Goal: Task Accomplishment & Management: Manage account settings

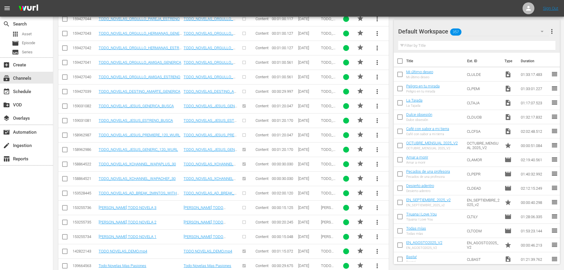
scroll to position [1128, 0]
click at [6, 214] on div "search Search apps Asset movie Episode subtitles Series add_box Create subscrip…" at bounding box center [26, 152] width 53 height 270
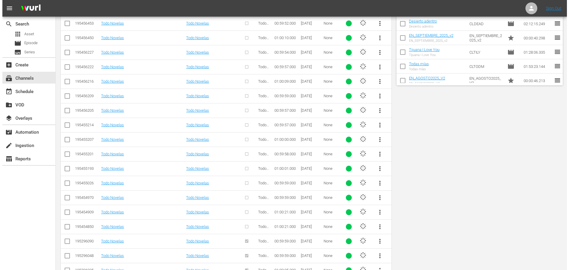
scroll to position [0, 0]
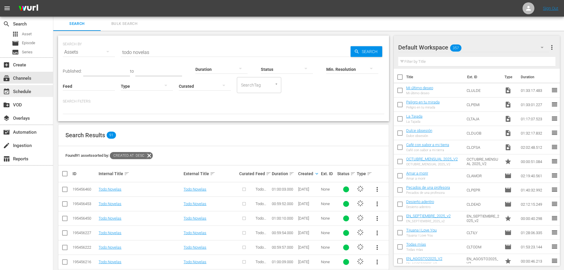
click at [20, 91] on div "event_available Schedule" at bounding box center [16, 90] width 33 height 5
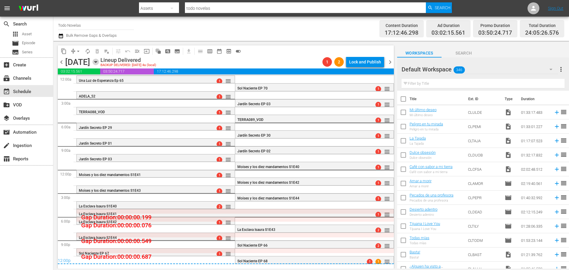
click at [97, 62] on icon "button" at bounding box center [95, 61] width 3 height 1
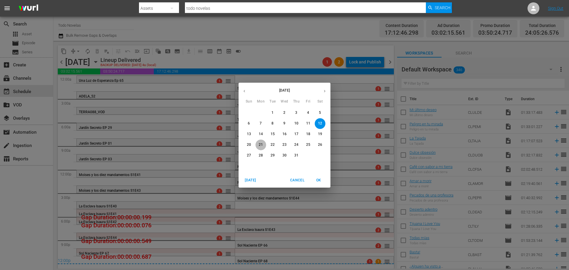
click at [261, 146] on p "21" at bounding box center [261, 144] width 4 height 5
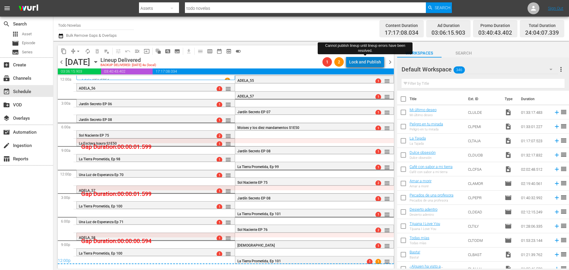
click at [369, 60] on div "Lock and Publish" at bounding box center [365, 62] width 32 height 11
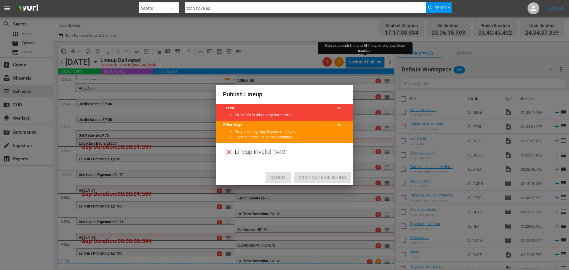
click at [277, 176] on span "Cancel" at bounding box center [278, 177] width 16 height 7
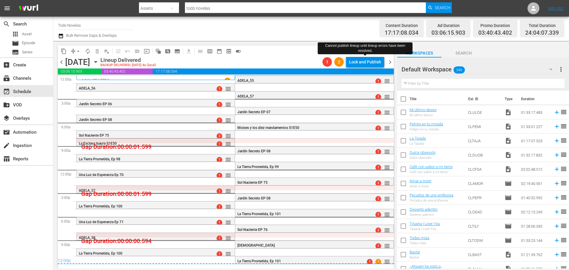
click at [94, 24] on input "Todo Novelas" at bounding box center [96, 25] width 76 height 14
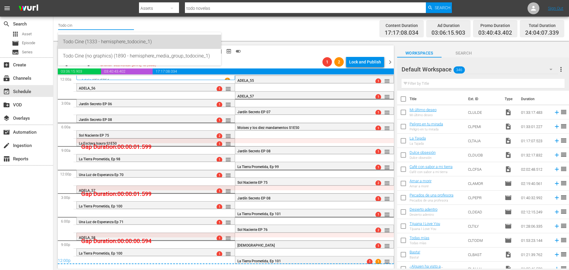
click at [118, 41] on div "Todo Cine (1333 - hemisphere_todocine_1)" at bounding box center [139, 42] width 153 height 14
type input "Todo Cine (1333 - hemisphere_todocine_1)"
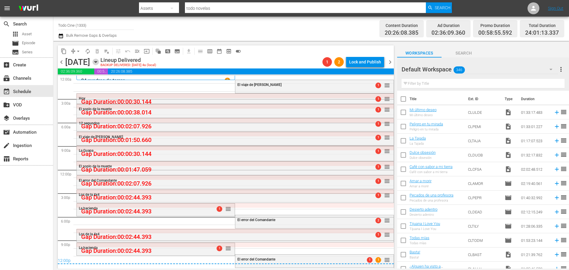
click at [97, 62] on icon "button" at bounding box center [95, 61] width 3 height 1
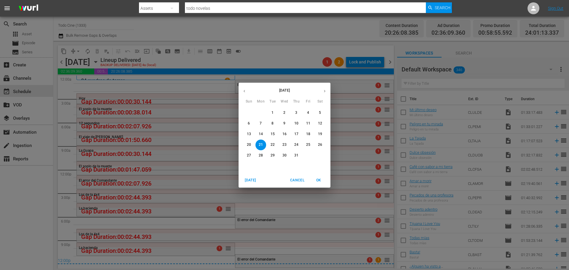
click at [250, 180] on span "Today" at bounding box center [250, 180] width 14 height 6
click at [273, 143] on p "21" at bounding box center [272, 144] width 4 height 5
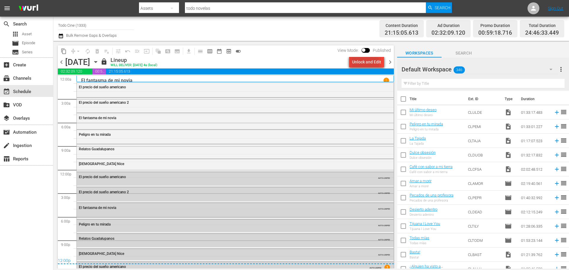
click at [360, 63] on div "Unlock and Edit" at bounding box center [366, 62] width 29 height 11
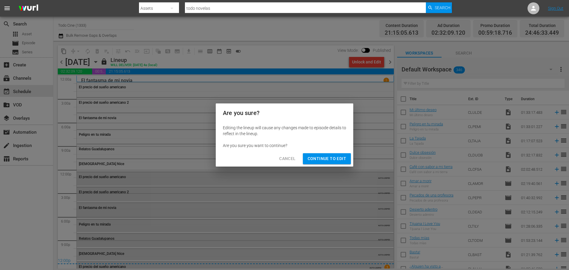
click at [324, 158] on span "Continue to Edit" at bounding box center [326, 158] width 39 height 7
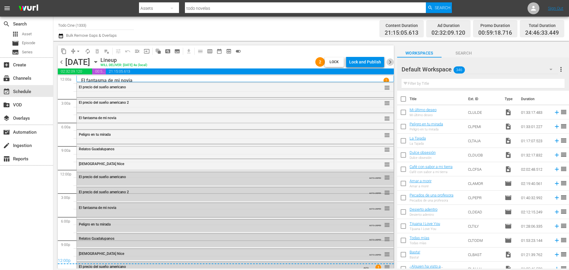
click at [388, 62] on span "chevron_right" at bounding box center [389, 61] width 7 height 7
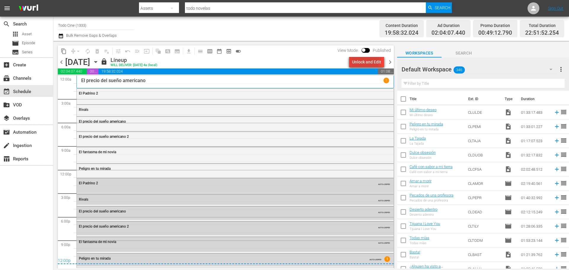
click at [365, 60] on div "Unlock and Edit" at bounding box center [366, 62] width 29 height 11
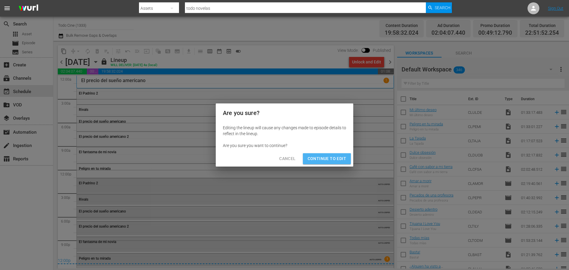
click at [314, 159] on span "Continue to Edit" at bounding box center [326, 158] width 39 height 7
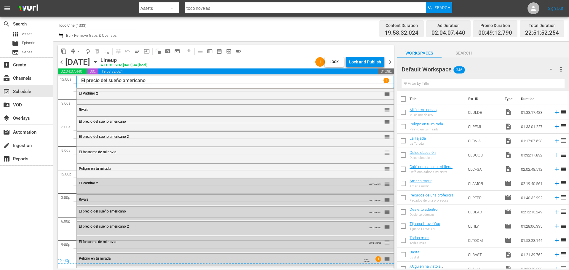
click at [389, 63] on span "chevron_right" at bounding box center [389, 61] width 7 height 7
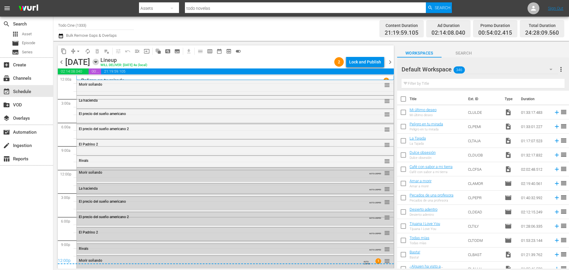
click at [99, 61] on icon "button" at bounding box center [95, 62] width 7 height 7
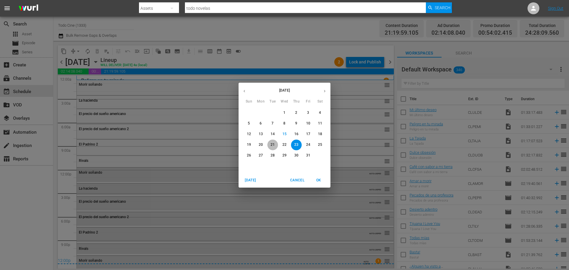
click at [273, 143] on p "21" at bounding box center [272, 144] width 4 height 5
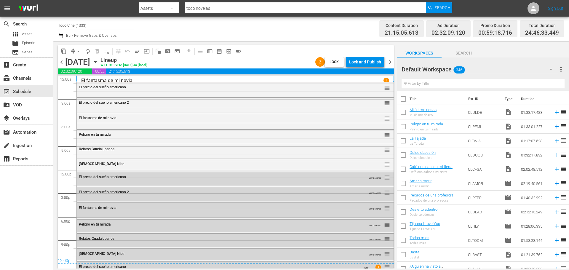
click at [281, 58] on div "Lineup WILL DELIVER: 10/20 @ 4a (local)" at bounding box center [206, 62] width 212 height 10
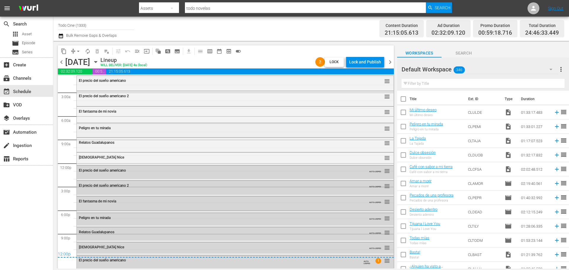
scroll to position [8, 0]
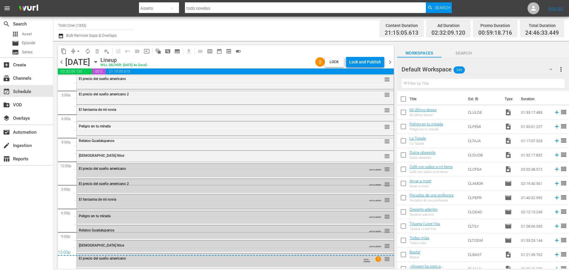
click at [263, 58] on div "Lineup WILL DELIVER: 10/20 @ 4a (local)" at bounding box center [206, 62] width 212 height 10
click at [61, 63] on span "chevron_left" at bounding box center [61, 61] width 7 height 7
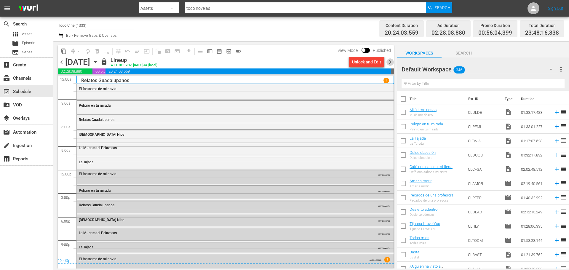
click at [389, 63] on span "chevron_right" at bounding box center [389, 61] width 7 height 7
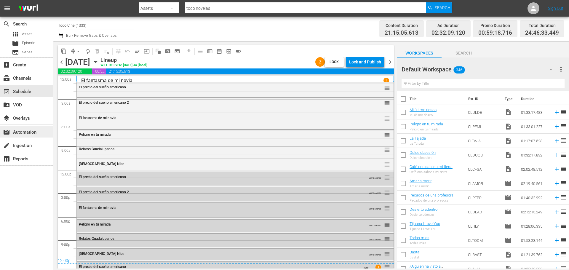
click at [26, 131] on div "movie_filter Automation" at bounding box center [16, 131] width 33 height 5
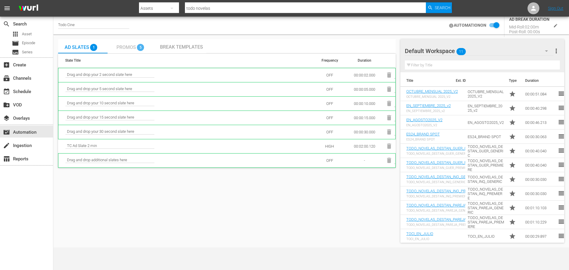
click at [129, 47] on span "Promos" at bounding box center [126, 47] width 20 height 6
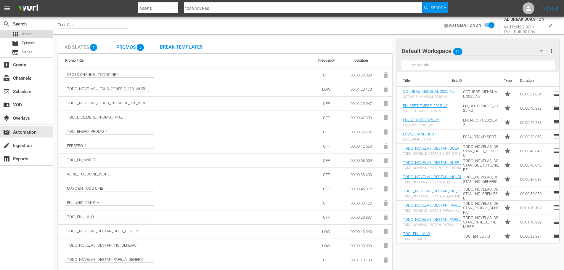
click at [29, 31] on span "Asset" at bounding box center [27, 34] width 10 height 6
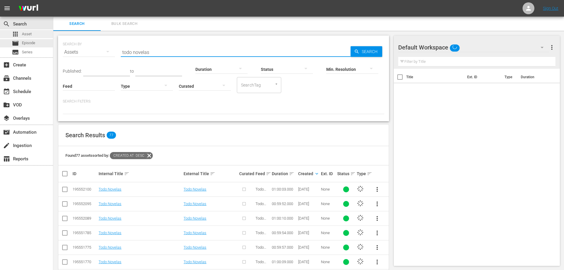
drag, startPoint x: 169, startPoint y: 52, endPoint x: 0, endPoint y: 37, distance: 170.1
click at [53, 0] on div "search Search apps Asset movie Episode subtitles Series add_box Create subscrip…" at bounding box center [308, 0] width 511 height 0
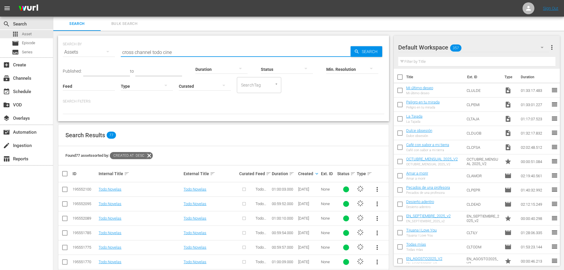
type input "cross channel todo cine"
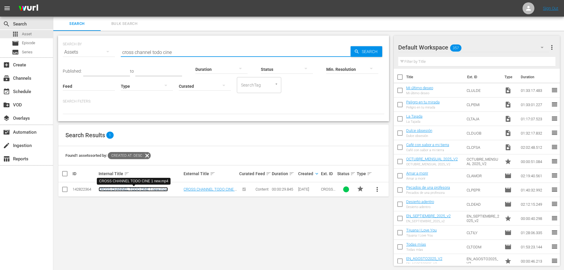
click at [134, 190] on link "CROSS CHANNEL TODO CINE 1 new.mp4" at bounding box center [133, 189] width 69 height 4
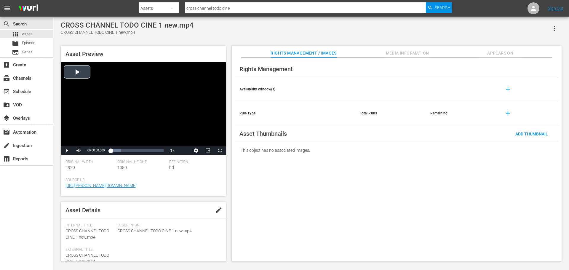
click at [77, 74] on div "Video Player" at bounding box center [143, 104] width 165 height 84
drag, startPoint x: 164, startPoint y: 153, endPoint x: 76, endPoint y: 149, distance: 88.1
click at [84, 148] on div "Replay Mute 0% Current Time 00:00:29.909 / Duration 00:00:29.909 Loaded : 100.0…" at bounding box center [143, 150] width 165 height 9
click at [20, 133] on div "movie_filter Automation" at bounding box center [16, 131] width 33 height 5
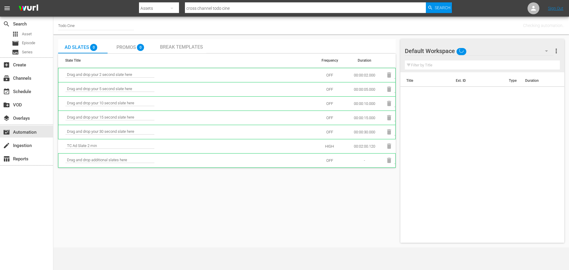
click at [126, 44] on div "Promos 0" at bounding box center [131, 46] width 31 height 12
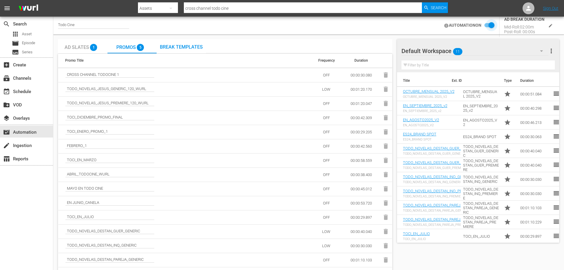
click at [487, 25] on input "checkbox" at bounding box center [488, 25] width 13 height 7
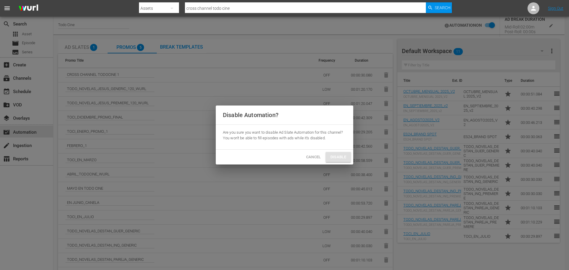
click at [340, 156] on span "Disable" at bounding box center [338, 157] width 16 height 7
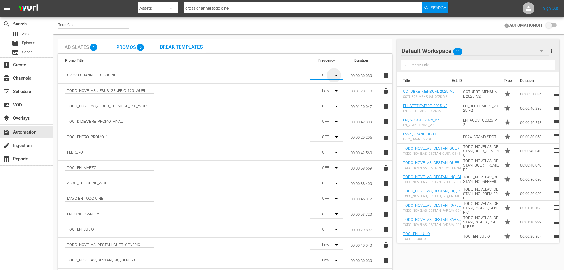
click at [337, 75] on icon "button" at bounding box center [336, 75] width 3 height 1
click at [328, 96] on div "Medium" at bounding box center [325, 96] width 31 height 9
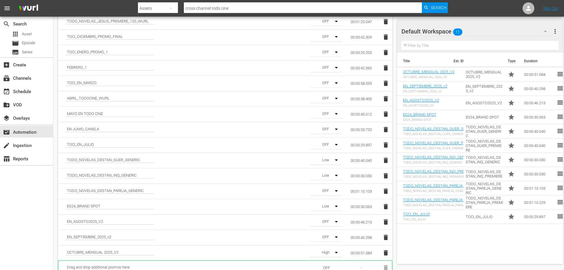
scroll to position [95, 0]
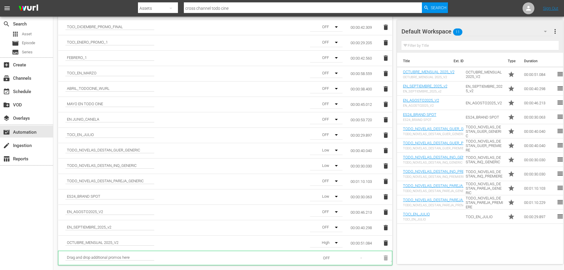
click at [336, 243] on icon "button" at bounding box center [336, 242] width 3 height 1
click at [328, 230] on div "Medium" at bounding box center [325, 230] width 31 height 9
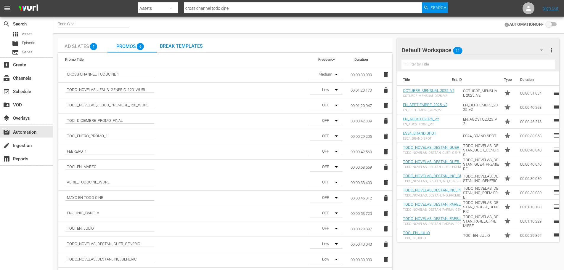
scroll to position [0, 0]
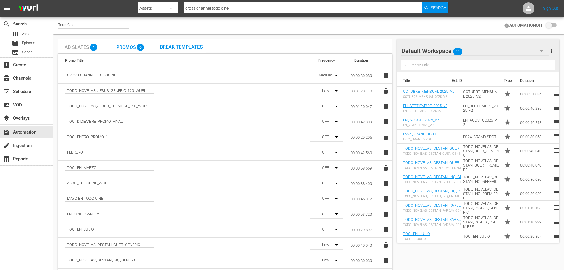
click at [556, 26] on input "checkbox" at bounding box center [550, 25] width 13 height 7
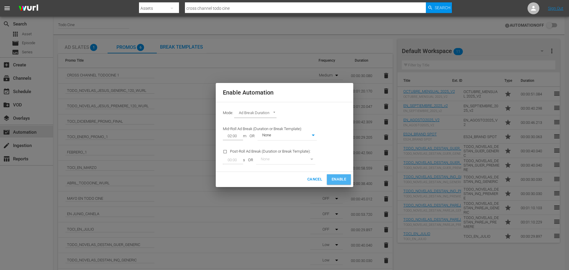
click at [340, 176] on span "Enable" at bounding box center [338, 179] width 15 height 7
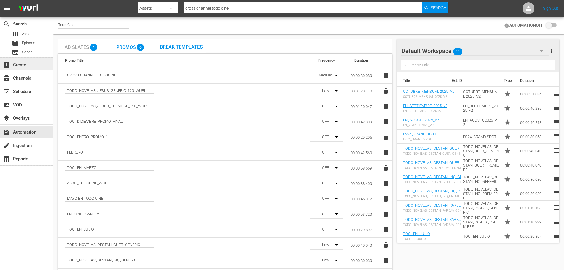
checkbox input "true"
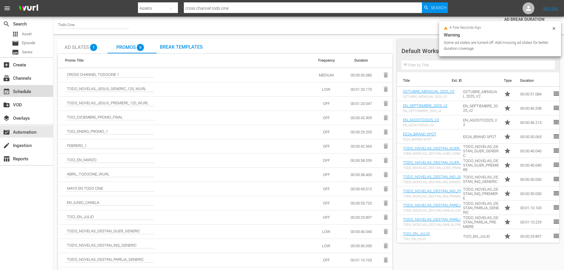
click at [14, 92] on div "event_available Schedule" at bounding box center [16, 90] width 33 height 5
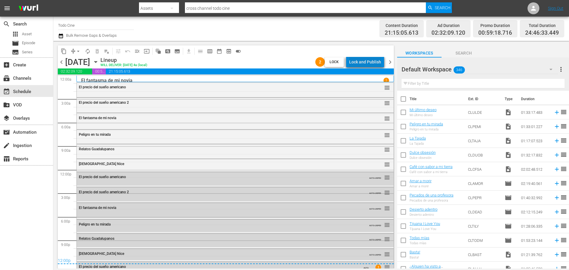
click at [369, 63] on div "Lock and Publish" at bounding box center [365, 62] width 32 height 11
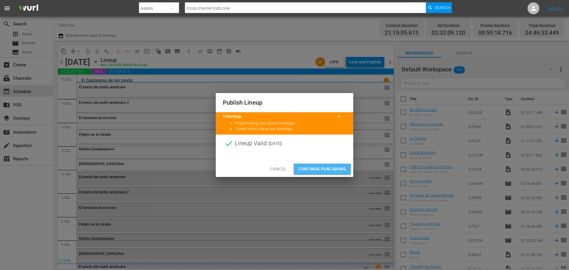
click at [322, 167] on span "Continue Publishing" at bounding box center [322, 168] width 48 height 7
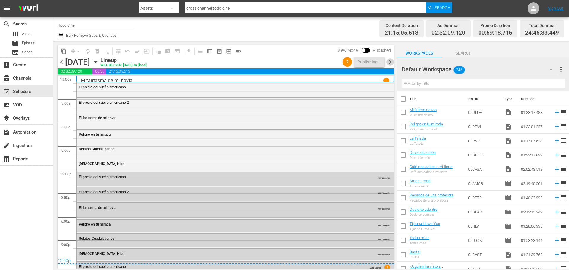
click at [390, 62] on span "chevron_right" at bounding box center [389, 61] width 7 height 7
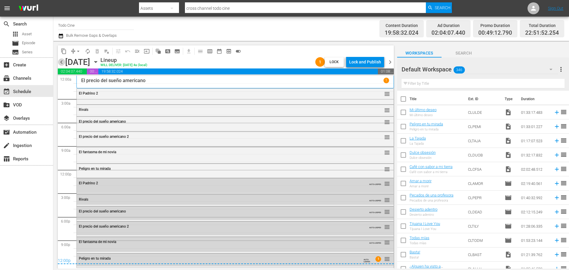
click at [61, 62] on span "chevron_left" at bounding box center [61, 61] width 7 height 7
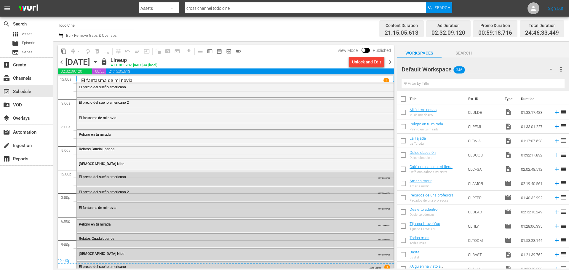
click at [390, 61] on span "chevron_right" at bounding box center [389, 61] width 7 height 7
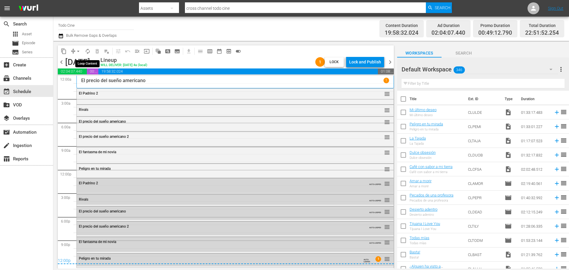
click at [87, 51] on span "autorenew_outlined" at bounding box center [88, 51] width 6 height 6
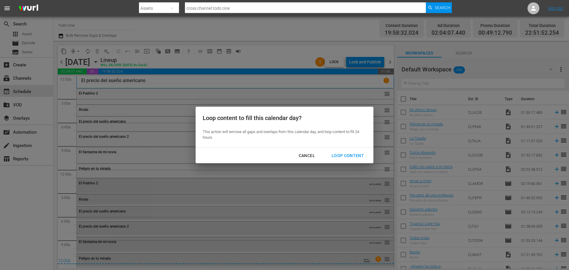
click at [338, 157] on div "Loop Content" at bounding box center [348, 155] width 42 height 7
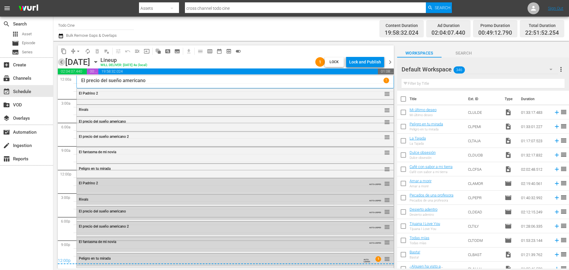
click at [60, 62] on span "chevron_left" at bounding box center [61, 61] width 7 height 7
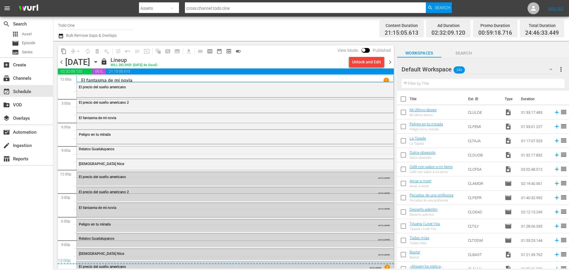
click at [369, 64] on div "Unlock and Edit" at bounding box center [366, 62] width 29 height 11
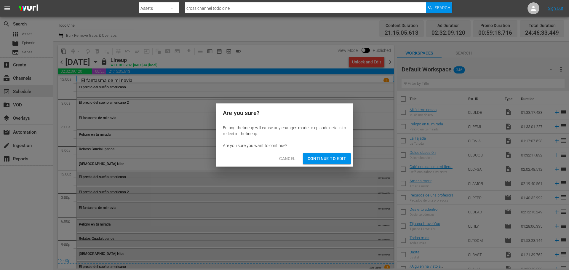
click at [323, 160] on span "Continue to Edit" at bounding box center [326, 158] width 39 height 7
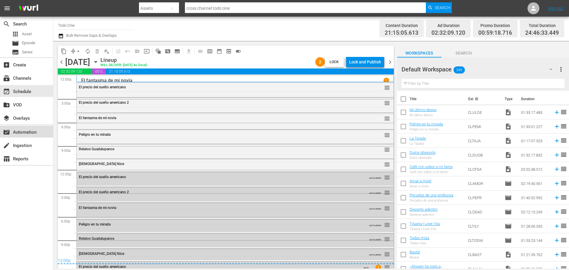
click at [25, 130] on div "movie_filter Automation" at bounding box center [16, 131] width 33 height 5
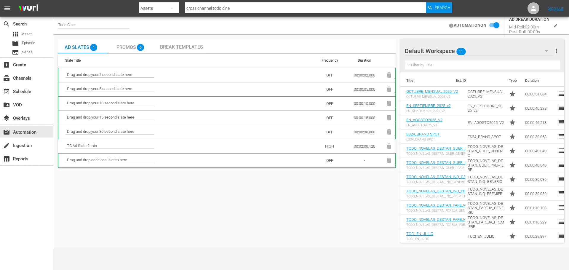
click at [491, 25] on input "checkbox" at bounding box center [492, 25] width 13 height 7
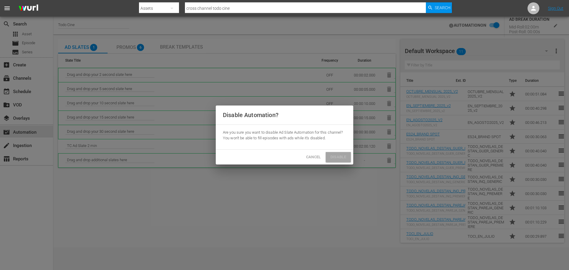
click at [333, 156] on span "Disable" at bounding box center [338, 157] width 16 height 7
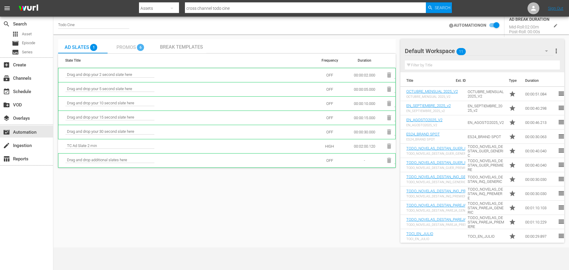
click at [125, 47] on span "Promos" at bounding box center [126, 47] width 20 height 6
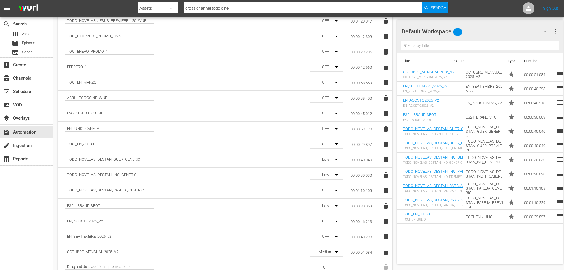
scroll to position [95, 0]
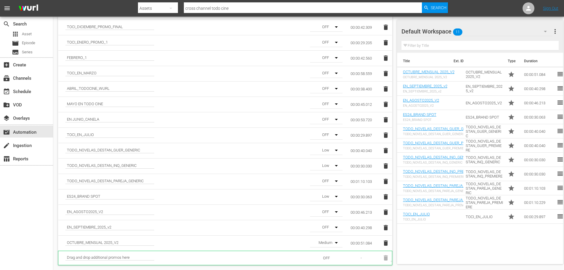
click at [334, 243] on icon "button" at bounding box center [336, 242] width 7 height 7
click at [322, 241] on div "High" at bounding box center [325, 240] width 31 height 9
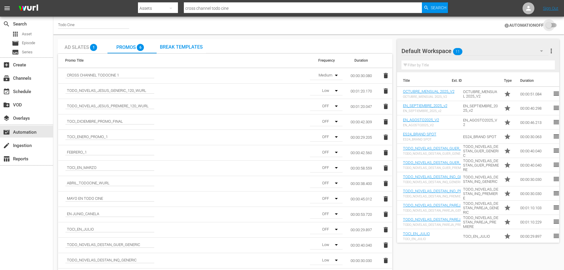
click at [553, 24] on input "checkbox" at bounding box center [550, 25] width 13 height 7
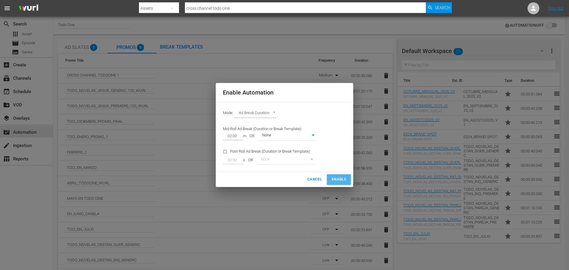
click at [339, 177] on span "Enable" at bounding box center [338, 179] width 15 height 7
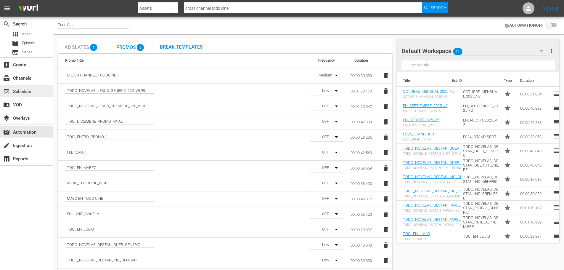
checkbox input "true"
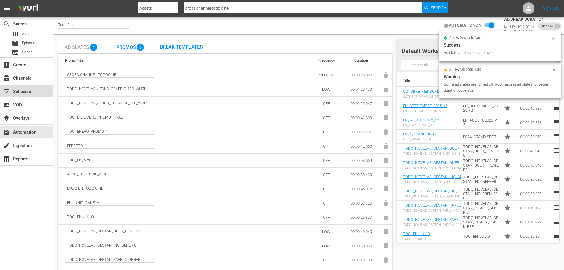
click at [12, 90] on div "event_available Schedule" at bounding box center [16, 90] width 33 height 5
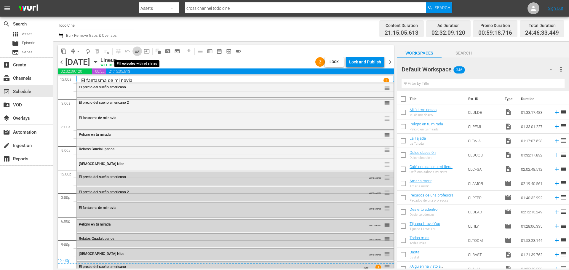
click at [136, 50] on span "menu_open" at bounding box center [137, 51] width 6 height 6
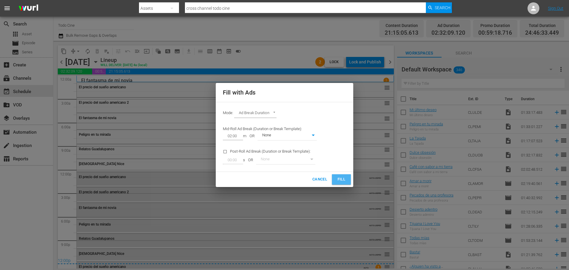
click at [337, 179] on span "Fill" at bounding box center [341, 179] width 9 height 7
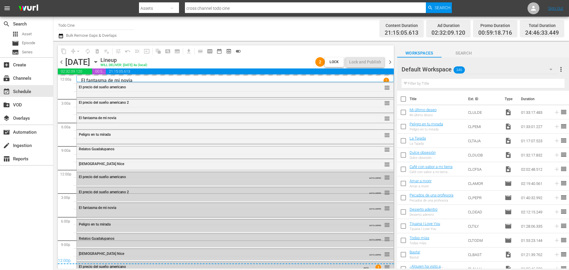
click at [391, 63] on span "chevron_right" at bounding box center [389, 61] width 7 height 7
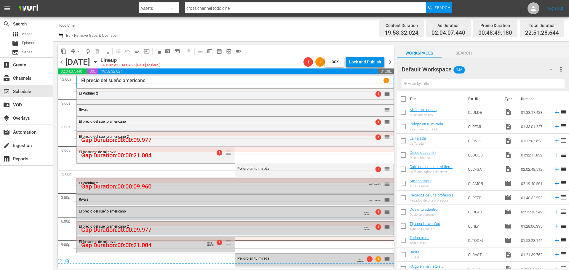
click at [61, 63] on span "chevron_left" at bounding box center [61, 61] width 7 height 7
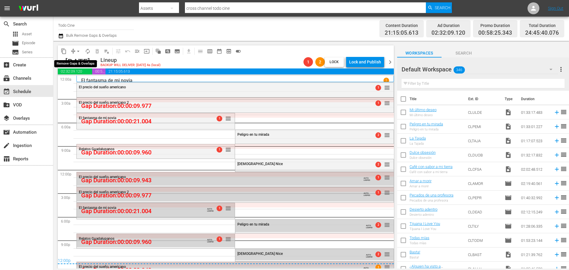
click at [79, 52] on span "arrow_drop_down" at bounding box center [78, 51] width 6 height 6
click at [72, 85] on li "Align to End of Previous Day" at bounding box center [78, 83] width 62 height 10
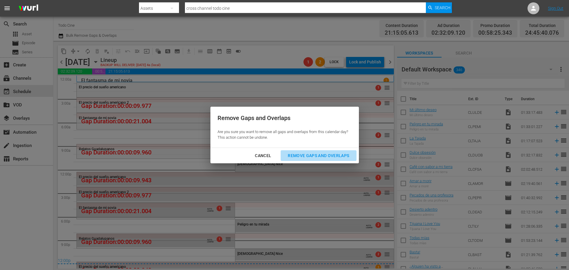
click at [338, 156] on div "Remove Gaps and Overlaps" at bounding box center [318, 155] width 71 height 7
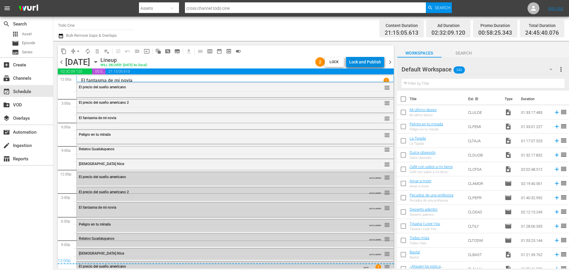
click at [366, 61] on div "Lock and Publish" at bounding box center [365, 62] width 32 height 11
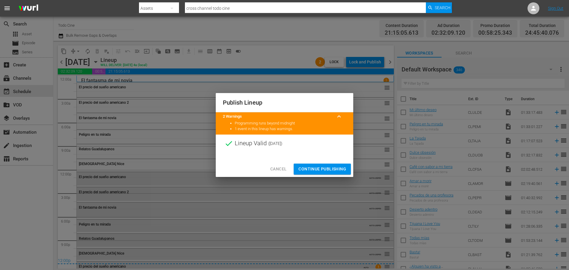
click at [324, 169] on span "Continue Publishing" at bounding box center [322, 168] width 48 height 7
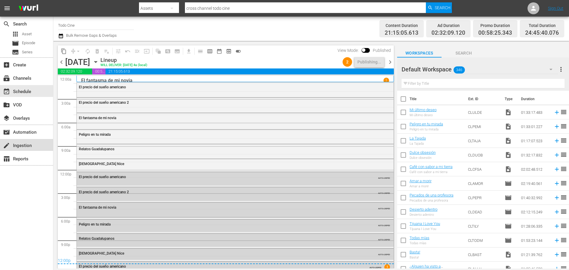
click at [17, 147] on div "create Ingestion" at bounding box center [16, 144] width 33 height 5
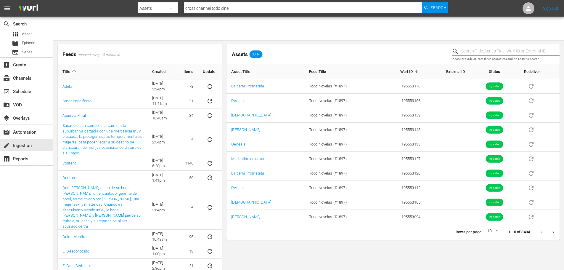
click at [500, 51] on input "text" at bounding box center [511, 51] width 98 height 9
type input "noviembre"
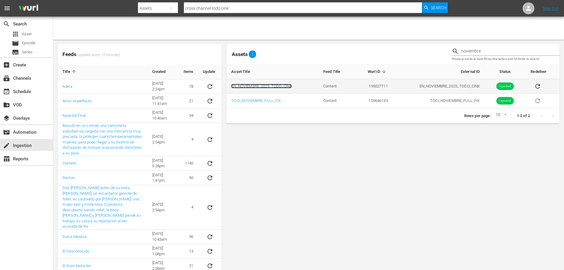
click at [261, 87] on link "EN_NOVIEMBRE_2025_TODO_CINE" at bounding box center [261, 86] width 60 height 4
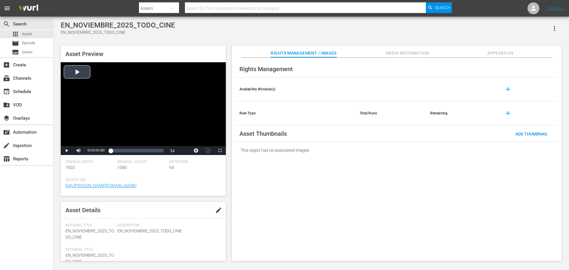
click at [76, 74] on div "Video Player" at bounding box center [143, 104] width 165 height 84
click at [553, 28] on icon "button" at bounding box center [554, 28] width 7 height 7
click at [551, 31] on div "Add To Workspace" at bounding box center [536, 31] width 40 height 14
click at [20, 91] on div "event_available Schedule" at bounding box center [16, 90] width 33 height 5
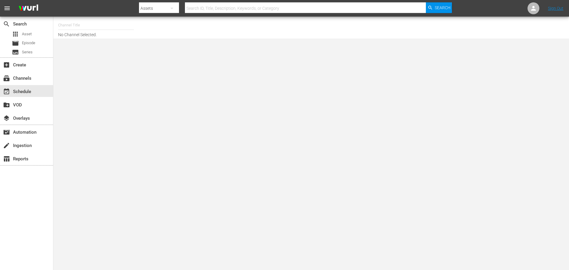
click at [65, 26] on input "text" at bounding box center [96, 25] width 76 height 14
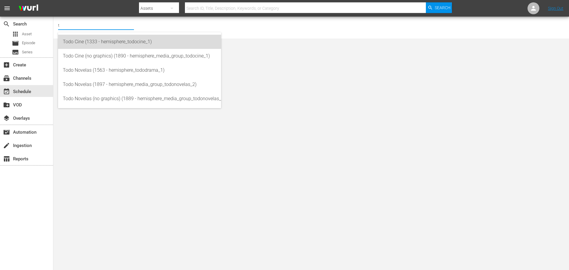
click at [91, 43] on div "Todo Cine (1333 - hemisphere_todocine_1)" at bounding box center [139, 42] width 153 height 14
type input "Todo Cine (1333 - hemisphere_todocine_1)"
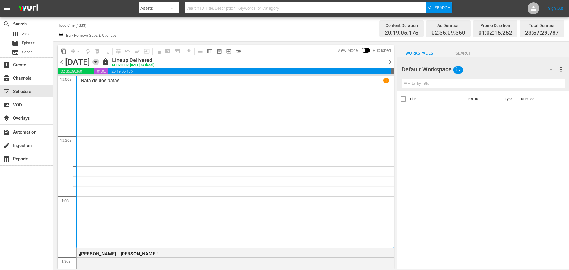
click at [97, 61] on icon "button" at bounding box center [95, 61] width 3 height 1
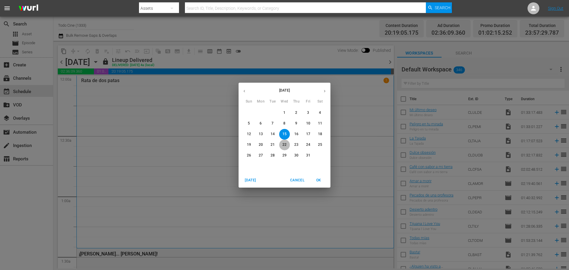
click at [284, 146] on p "22" at bounding box center [284, 144] width 4 height 5
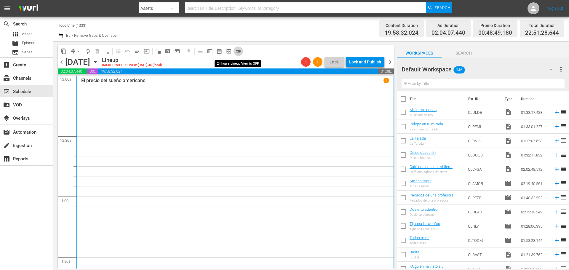
click at [242, 51] on button "toggle_off" at bounding box center [237, 51] width 9 height 9
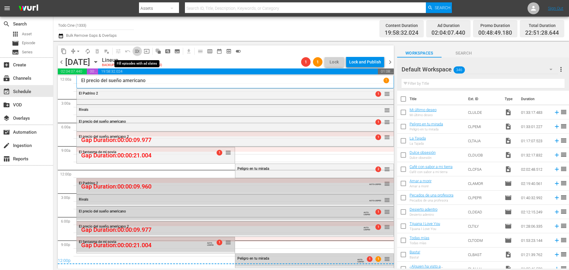
click at [137, 52] on span "menu_open" at bounding box center [137, 51] width 6 height 6
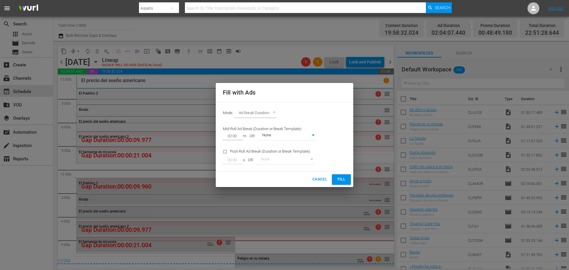
click at [342, 180] on span "Fill" at bounding box center [341, 179] width 9 height 7
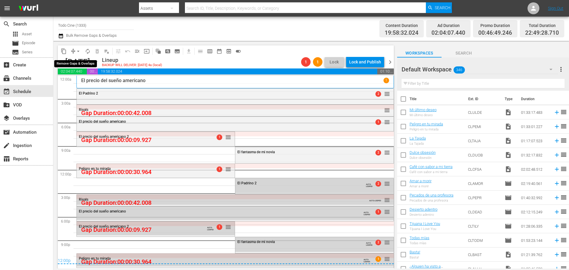
click at [79, 52] on span "arrow_drop_down" at bounding box center [78, 51] width 6 height 6
click at [69, 83] on li "Align to End of Previous Day" at bounding box center [78, 83] width 62 height 10
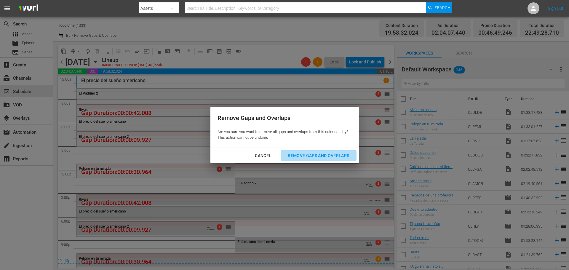
click at [320, 153] on div "Remove Gaps and Overlaps" at bounding box center [318, 155] width 71 height 7
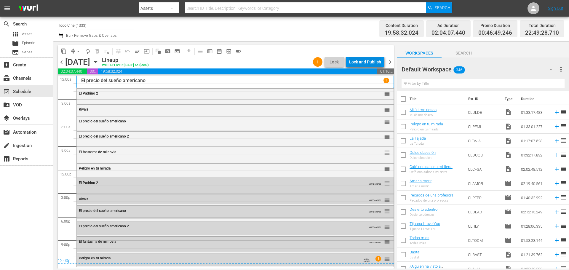
click at [369, 61] on div "Lock and Publish" at bounding box center [365, 62] width 32 height 11
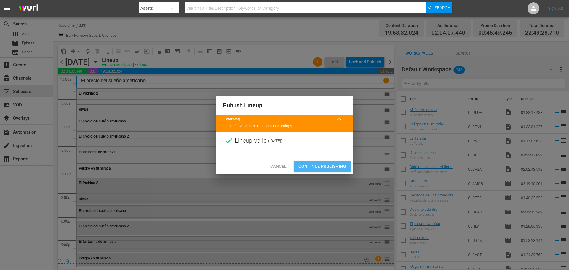
click at [307, 165] on span "Continue Publishing" at bounding box center [322, 166] width 48 height 7
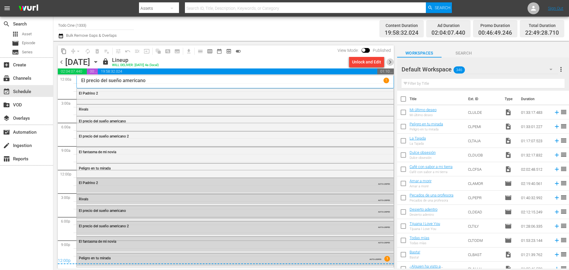
click at [390, 62] on span "chevron_right" at bounding box center [389, 61] width 7 height 7
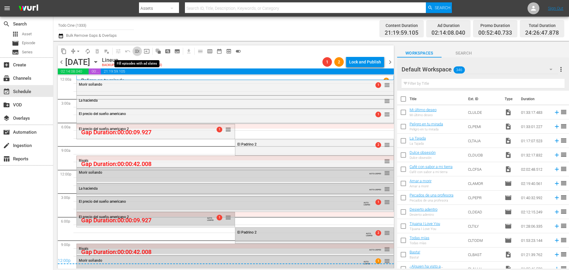
click at [138, 51] on span "menu_open" at bounding box center [137, 51] width 6 height 6
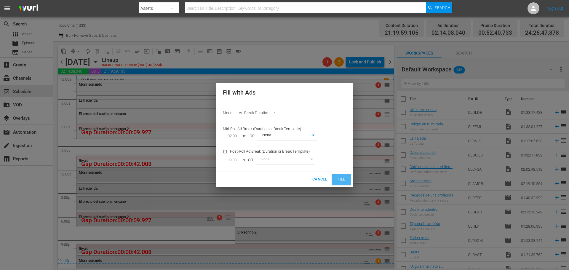
click at [344, 178] on span "Fill" at bounding box center [341, 179] width 9 height 7
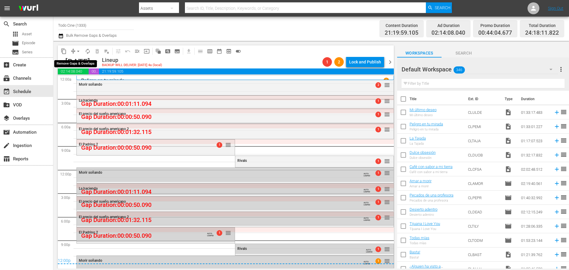
click at [79, 51] on span "arrow_drop_down" at bounding box center [78, 51] width 6 height 6
click at [70, 81] on li "Align to End of Previous Day" at bounding box center [78, 83] width 62 height 10
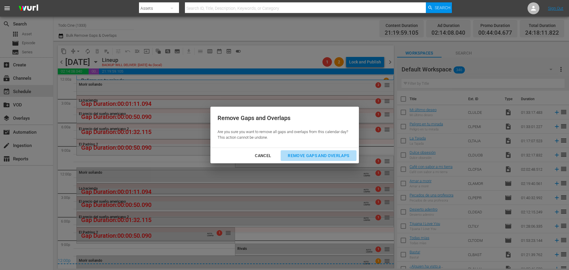
click at [315, 156] on div "Remove Gaps and Overlaps" at bounding box center [318, 155] width 71 height 7
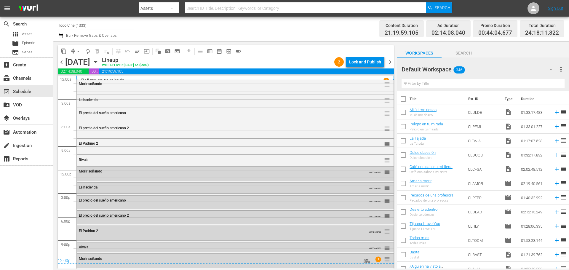
click at [363, 62] on div "Lock and Publish" at bounding box center [365, 62] width 32 height 11
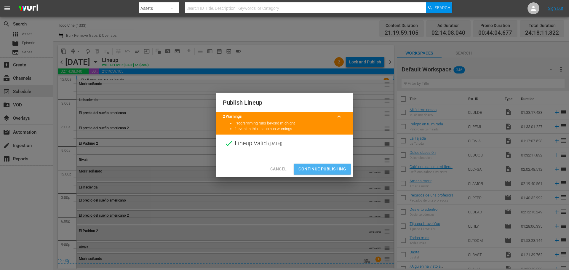
click at [317, 167] on span "Continue Publishing" at bounding box center [322, 168] width 48 height 7
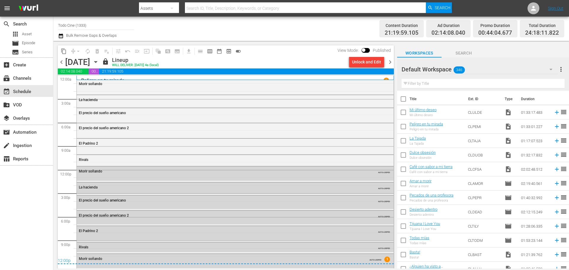
click at [180, 87] on div "Morir soñando" at bounding box center [235, 83] width 317 height 9
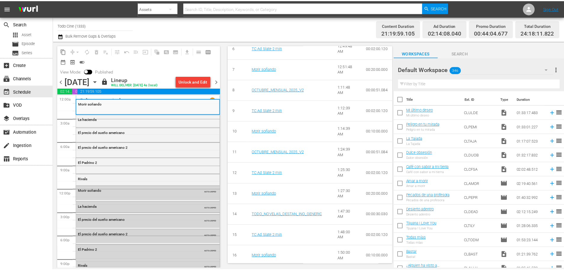
scroll to position [355, 0]
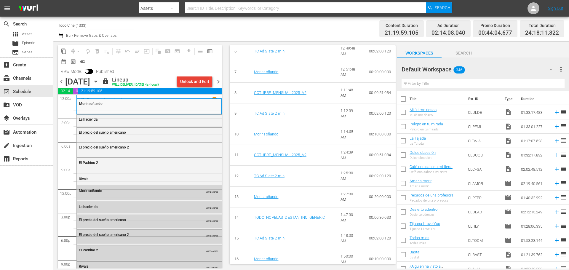
click at [188, 82] on div "Unlock and Edit" at bounding box center [194, 81] width 29 height 11
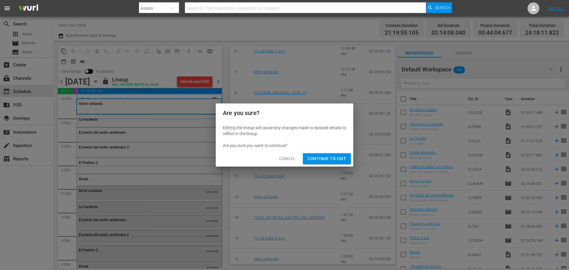
click at [328, 161] on span "Continue to Edit" at bounding box center [326, 158] width 39 height 7
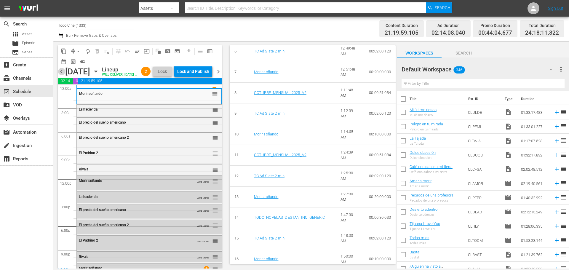
click at [61, 75] on span "chevron_left" at bounding box center [61, 71] width 7 height 7
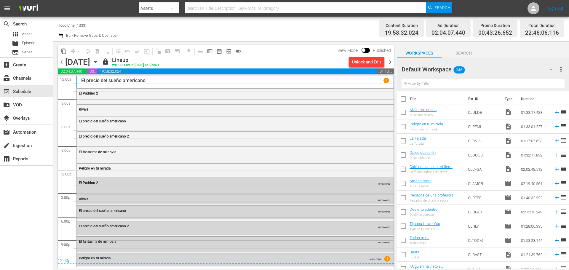
click at [366, 61] on div "Unlock and Edit" at bounding box center [366, 62] width 29 height 11
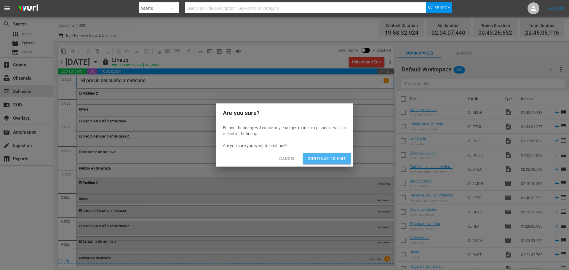
click at [313, 156] on span "Continue to Edit" at bounding box center [326, 158] width 39 height 7
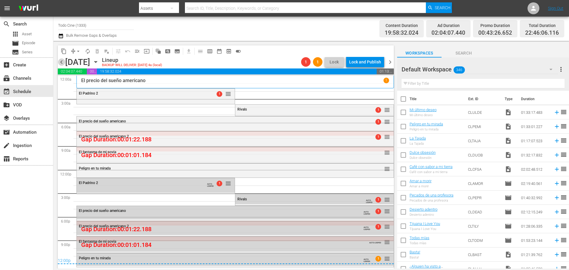
click at [61, 63] on span "chevron_left" at bounding box center [61, 61] width 7 height 7
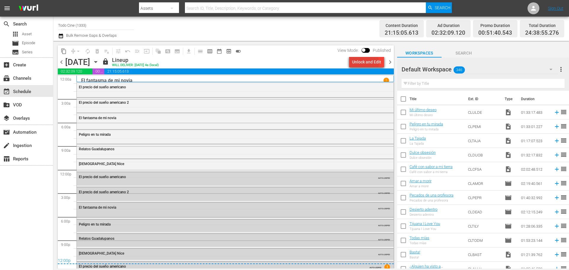
click at [362, 63] on div "Unlock and Edit" at bounding box center [366, 62] width 29 height 11
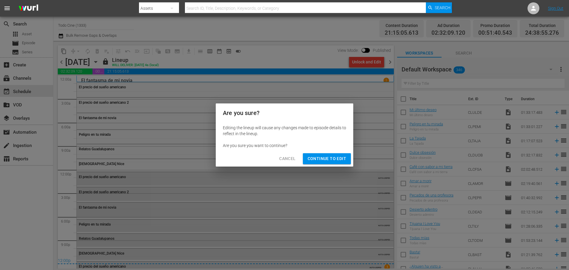
click at [332, 159] on span "Continue to Edit" at bounding box center [326, 158] width 39 height 7
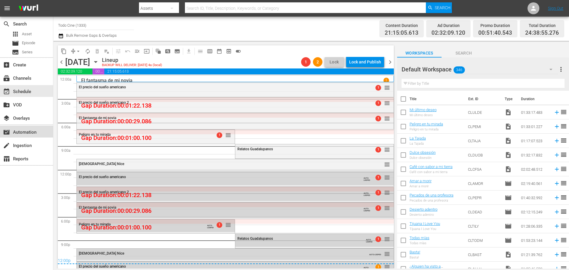
click at [22, 132] on div "movie_filter Automation" at bounding box center [16, 131] width 33 height 5
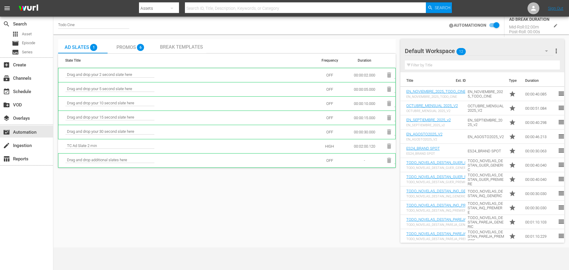
click at [129, 44] on span "Promos" at bounding box center [126, 47] width 20 height 6
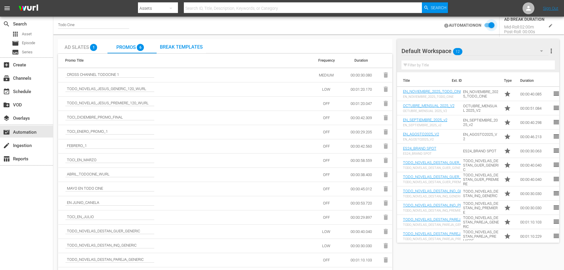
click at [486, 24] on input "checkbox" at bounding box center [488, 25] width 13 height 7
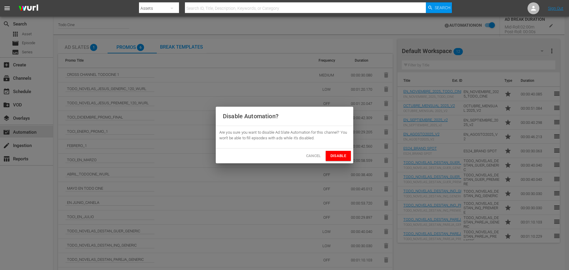
click at [334, 156] on span "Disable" at bounding box center [338, 156] width 16 height 7
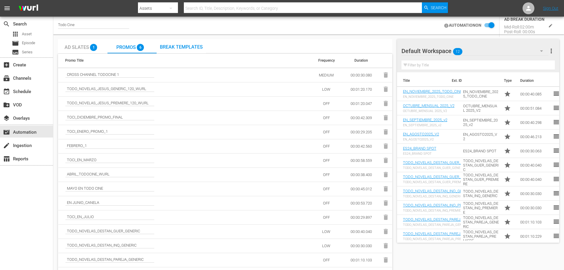
checkbox input "false"
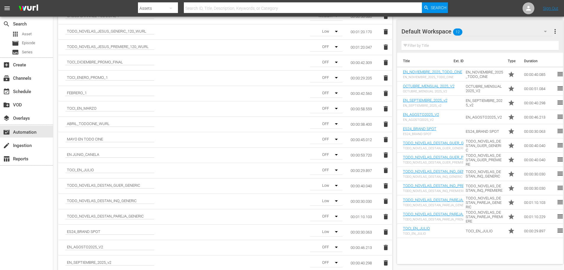
scroll to position [89, 0]
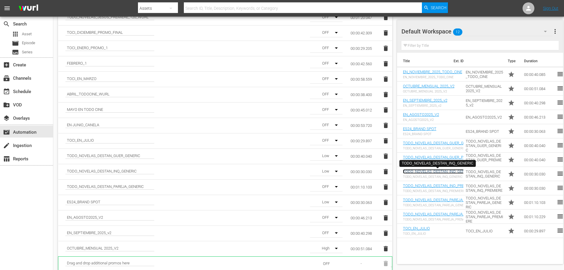
click at [426, 170] on link "TODO_NOVELAS_DESTAN_INQ_GENERIC" at bounding box center [438, 171] width 70 height 4
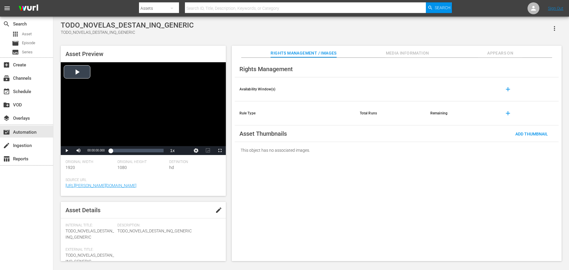
click at [72, 71] on div "Video Player" at bounding box center [143, 104] width 165 height 84
click at [67, 150] on span "Video Player" at bounding box center [67, 150] width 0 height 0
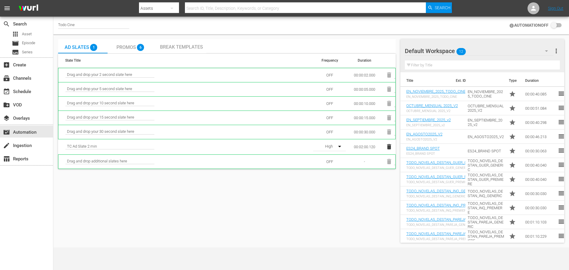
click at [128, 47] on span "Promos" at bounding box center [126, 47] width 20 height 6
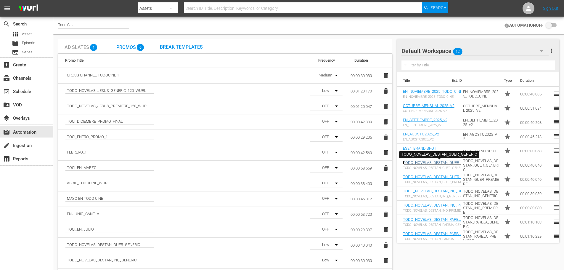
click at [433, 163] on link "TODO_NOVELAS_DESTAN_GUER_GENERIC" at bounding box center [439, 162] width 73 height 4
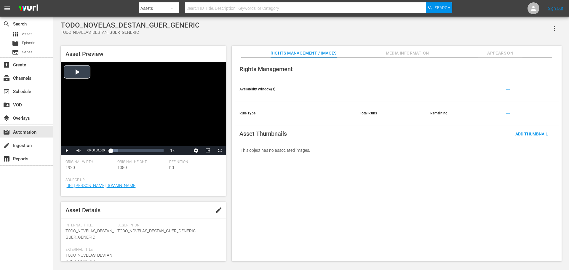
click at [75, 73] on div "Video Player" at bounding box center [143, 104] width 165 height 84
click at [67, 150] on span "Video Player" at bounding box center [67, 150] width 0 height 0
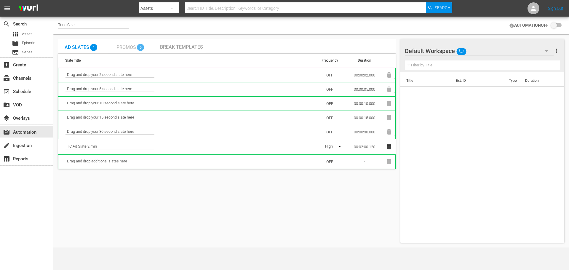
click at [127, 46] on span "Promos" at bounding box center [126, 47] width 20 height 6
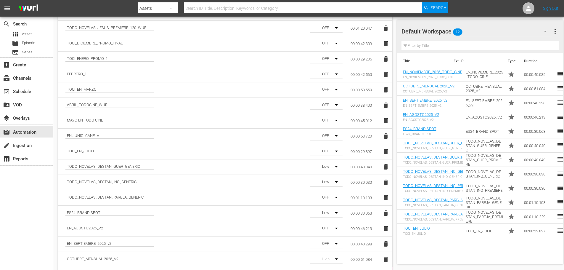
scroll to position [89, 0]
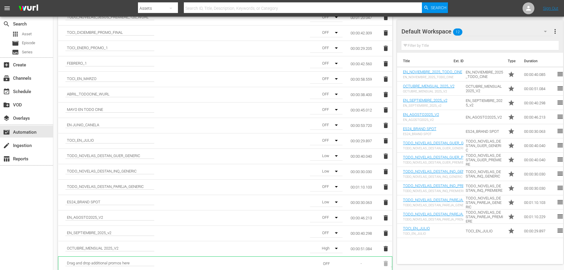
click at [337, 155] on icon "button" at bounding box center [336, 155] width 3 height 1
click at [325, 154] on div "OFF" at bounding box center [325, 157] width 31 height 9
click at [335, 201] on icon "button" at bounding box center [336, 201] width 7 height 7
click at [324, 203] on div "OFF" at bounding box center [325, 204] width 31 height 9
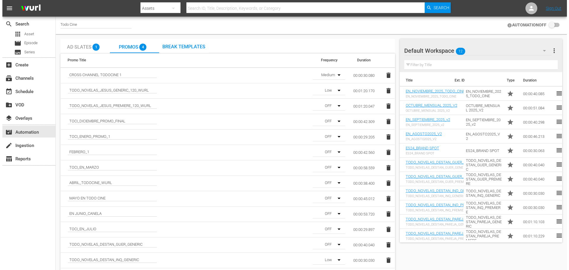
scroll to position [0, 0]
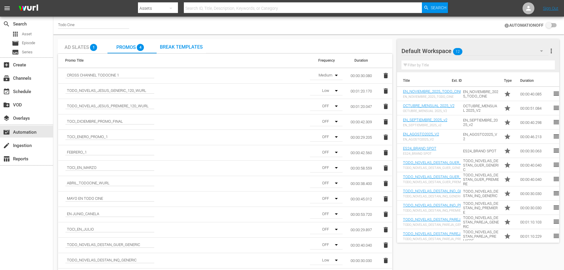
click at [556, 26] on input "checkbox" at bounding box center [550, 25] width 13 height 7
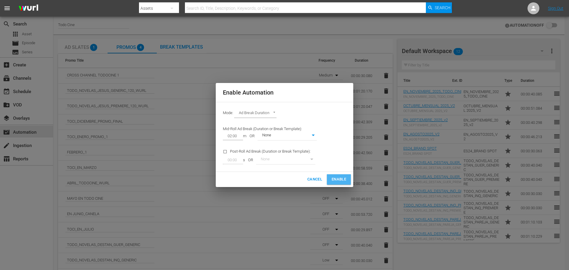
click at [343, 179] on span "Enable" at bounding box center [338, 179] width 15 height 7
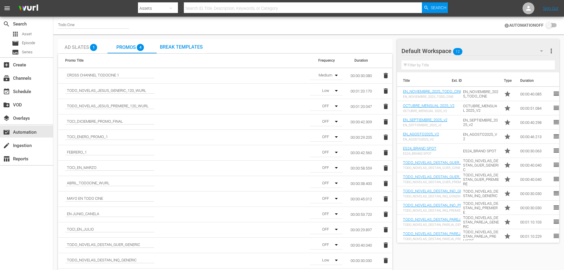
checkbox input "true"
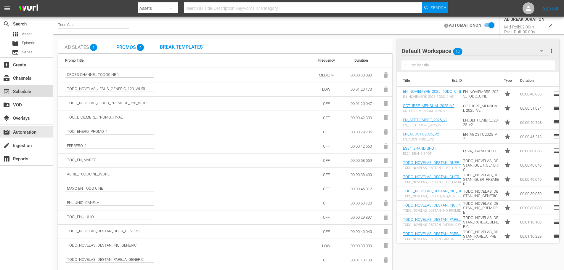
click at [23, 91] on div "event_available Schedule" at bounding box center [16, 90] width 33 height 5
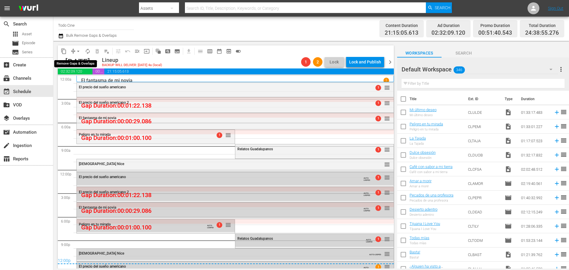
click at [79, 51] on span "arrow_drop_down" at bounding box center [78, 51] width 6 height 6
click at [69, 84] on li "Align to End of Previous Day" at bounding box center [78, 83] width 62 height 10
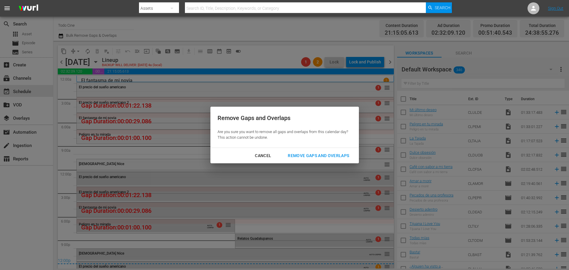
click at [325, 153] on div "Remove Gaps and Overlaps" at bounding box center [318, 155] width 71 height 7
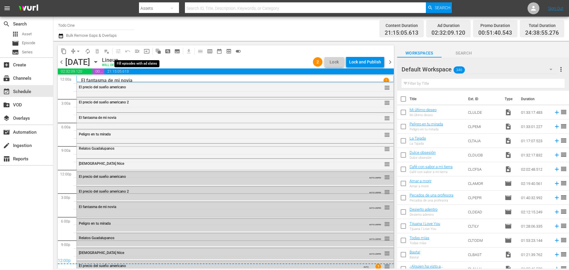
click at [137, 51] on span "menu_open" at bounding box center [137, 51] width 6 height 6
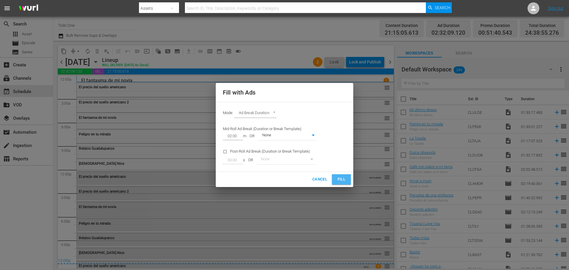
click at [341, 177] on span "Fill" at bounding box center [341, 179] width 9 height 7
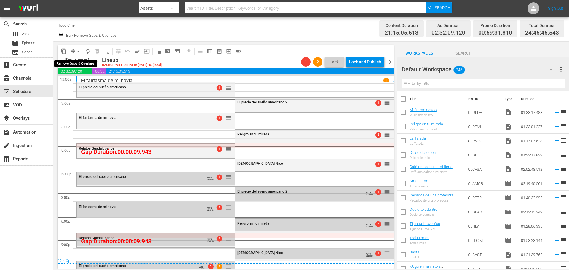
click at [77, 50] on span "arrow_drop_down" at bounding box center [78, 51] width 6 height 6
click at [73, 81] on li "Align to End of Previous Day" at bounding box center [78, 83] width 62 height 10
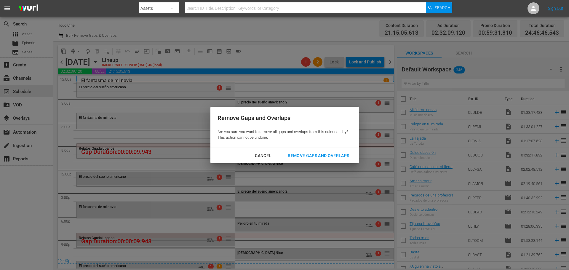
click at [319, 157] on div "Remove Gaps and Overlaps" at bounding box center [318, 155] width 71 height 7
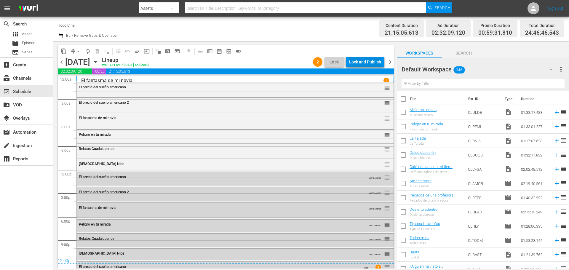
click at [366, 62] on div "Lock and Publish" at bounding box center [365, 62] width 32 height 11
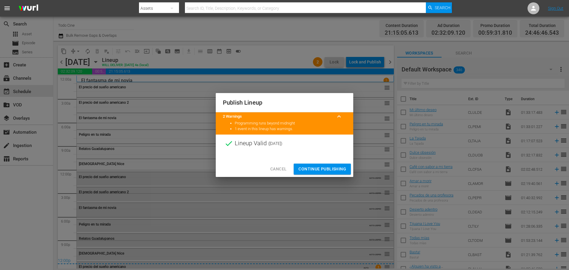
click at [317, 170] on span "Continue Publishing" at bounding box center [322, 168] width 48 height 7
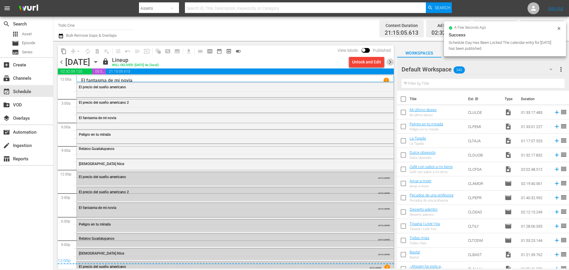
click at [390, 63] on span "chevron_right" at bounding box center [389, 61] width 7 height 7
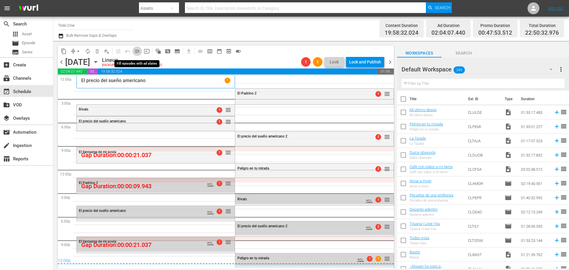
click at [137, 50] on span "menu_open" at bounding box center [137, 51] width 6 height 6
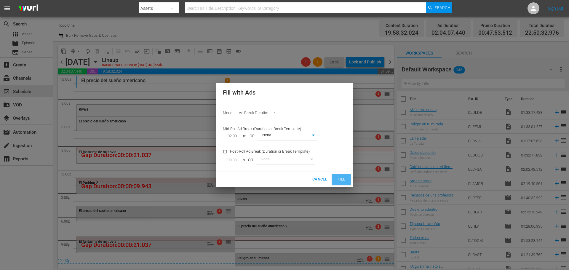
click at [345, 179] on span "Fill" at bounding box center [341, 179] width 9 height 7
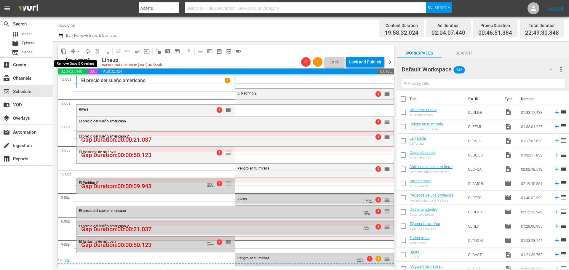
click at [77, 51] on span "arrow_drop_down" at bounding box center [78, 51] width 6 height 6
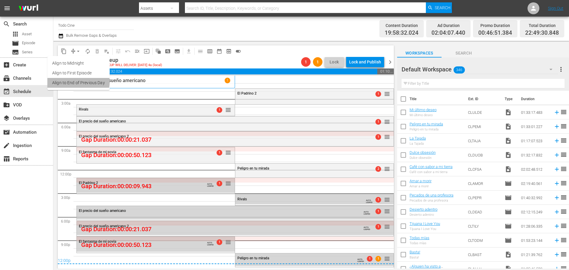
click at [73, 82] on li "Align to End of Previous Day" at bounding box center [78, 83] width 62 height 10
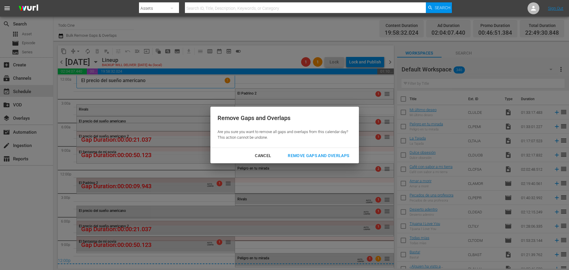
click at [321, 158] on div "Remove Gaps and Overlaps" at bounding box center [318, 155] width 71 height 7
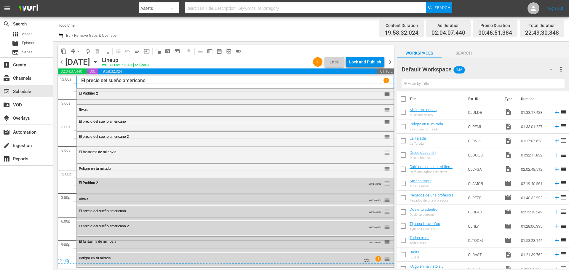
click at [185, 95] on div "El Padrino 2" at bounding box center [219, 93] width 280 height 4
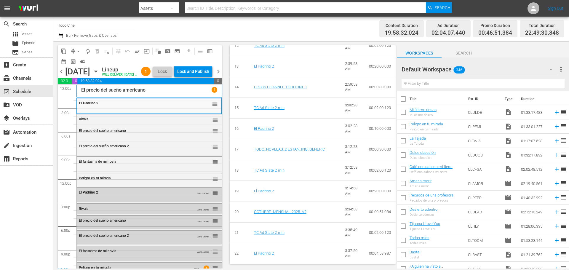
scroll to position [484, 0]
click at [204, 71] on div "Lock and Publish" at bounding box center [193, 71] width 32 height 11
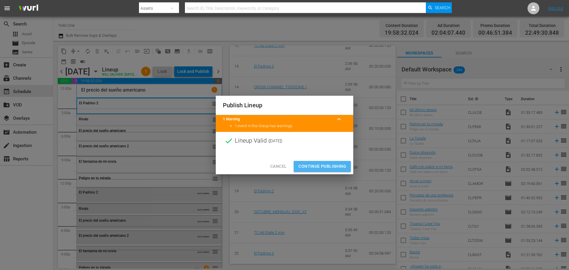
click at [323, 168] on span "Continue Publishing" at bounding box center [322, 166] width 48 height 7
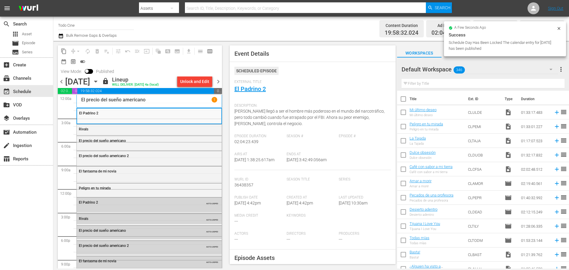
click at [218, 81] on span "chevron_right" at bounding box center [217, 81] width 7 height 7
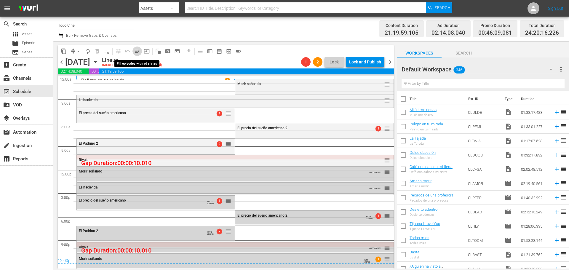
click at [137, 51] on span "menu_open" at bounding box center [137, 51] width 6 height 6
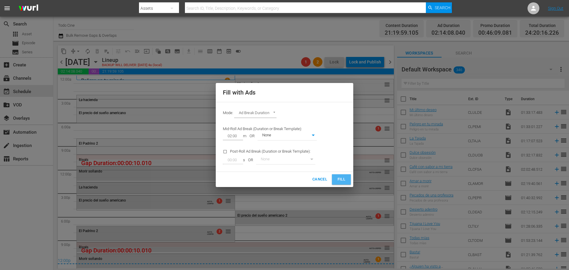
click at [341, 176] on span "Fill" at bounding box center [341, 179] width 9 height 7
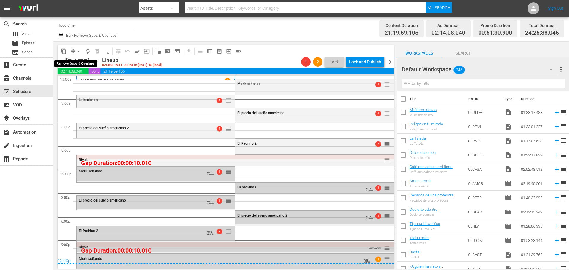
click at [78, 51] on span "arrow_drop_down" at bounding box center [78, 51] width 6 height 6
click at [75, 83] on li "Align to End of Previous Day" at bounding box center [78, 83] width 62 height 10
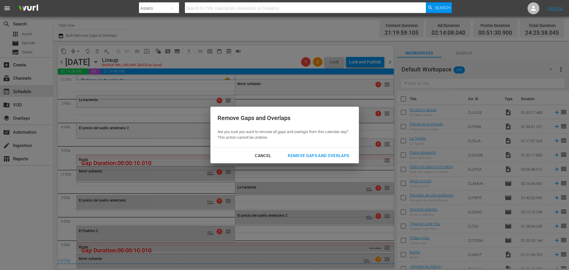
click at [332, 156] on div "Remove Gaps and Overlaps" at bounding box center [318, 155] width 71 height 7
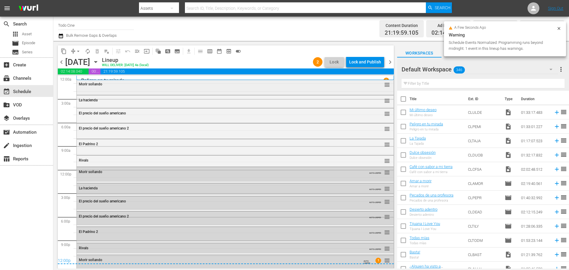
click at [191, 89] on div "Morir soñando reorder" at bounding box center [235, 86] width 317 height 15
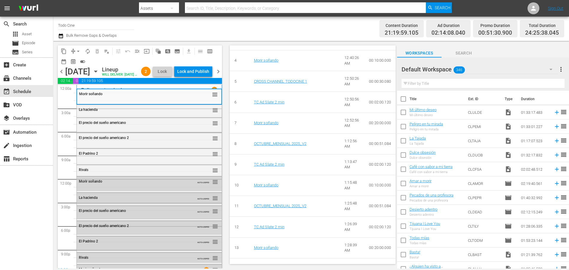
scroll to position [326, 0]
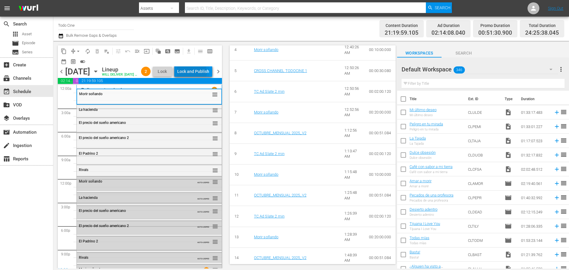
click at [205, 73] on div "Lock and Publish" at bounding box center [193, 71] width 32 height 11
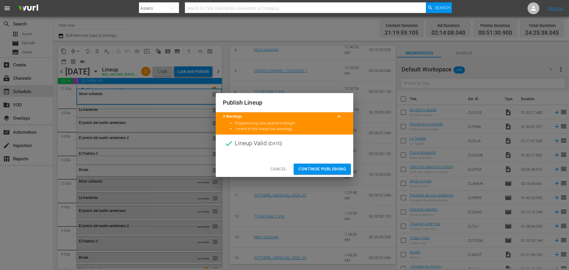
click at [326, 166] on span "Continue Publishing" at bounding box center [322, 168] width 48 height 7
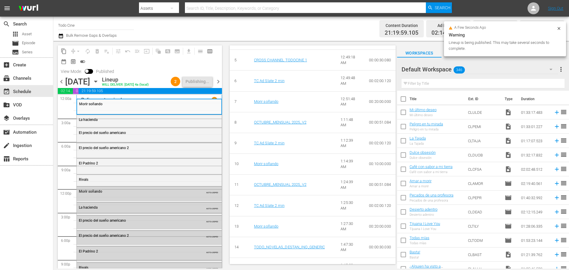
scroll to position [321, 0]
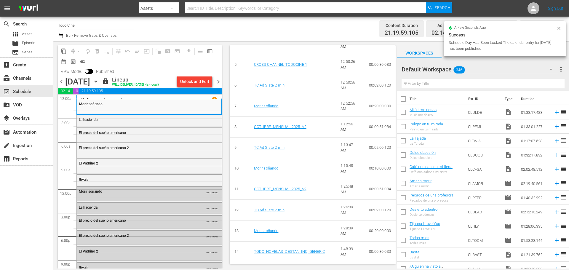
click at [217, 83] on span "chevron_right" at bounding box center [217, 81] width 7 height 7
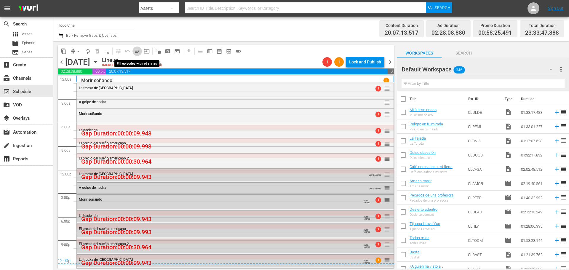
click at [137, 51] on span "menu_open" at bounding box center [137, 51] width 6 height 6
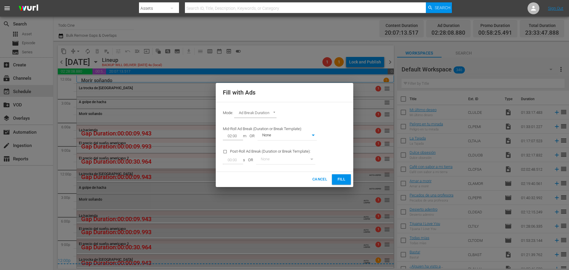
click at [342, 181] on span "Fill" at bounding box center [341, 179] width 9 height 7
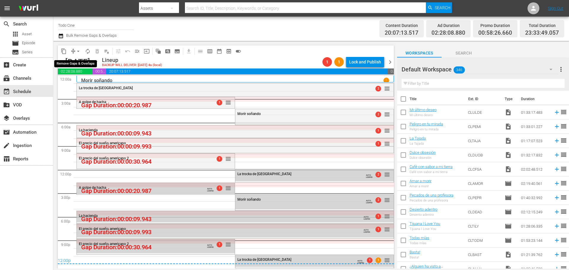
click at [78, 51] on span "arrow_drop_down" at bounding box center [78, 51] width 6 height 6
click at [71, 82] on li "Align to End of Previous Day" at bounding box center [78, 83] width 62 height 10
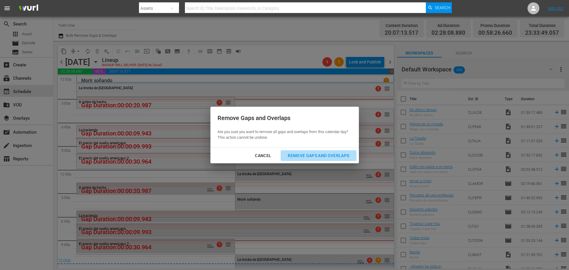
click at [335, 154] on div "Remove Gaps and Overlaps" at bounding box center [318, 155] width 71 height 7
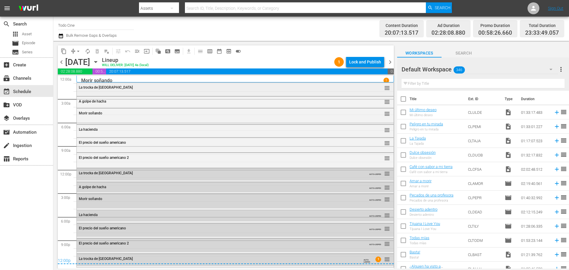
click at [206, 90] on div "La trocka de Sinaloa reorder" at bounding box center [235, 88] width 317 height 10
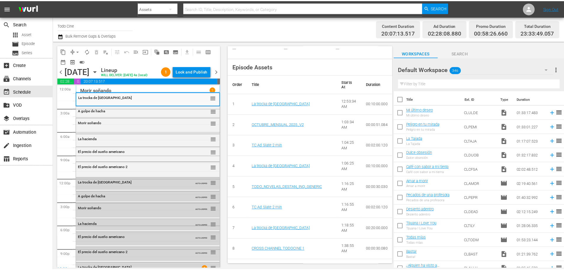
scroll to position [185, 0]
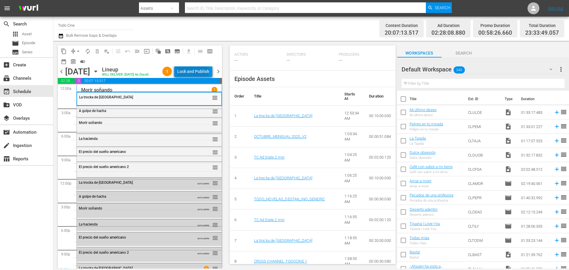
click at [194, 72] on div "Lock and Publish" at bounding box center [193, 71] width 32 height 11
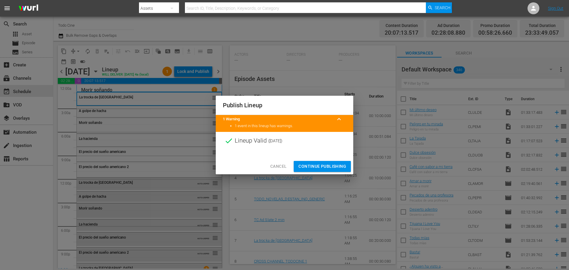
click at [336, 168] on span "Continue Publishing" at bounding box center [322, 166] width 48 height 7
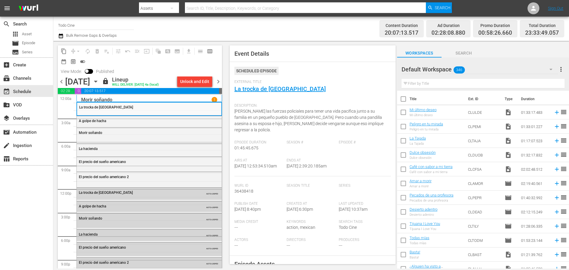
click at [216, 81] on span "chevron_right" at bounding box center [217, 81] width 7 height 7
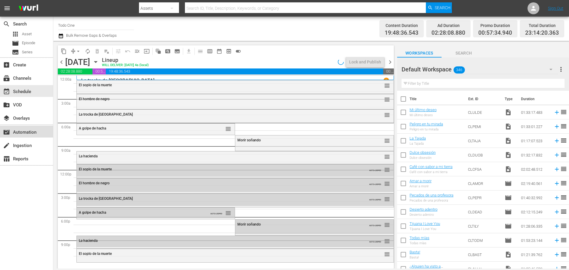
click at [13, 131] on div "movie_filter Automation" at bounding box center [16, 131] width 33 height 5
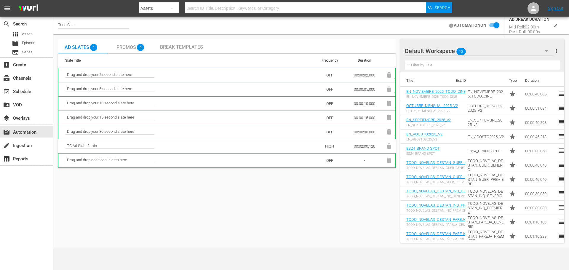
click at [124, 48] on span "Promos" at bounding box center [126, 47] width 20 height 6
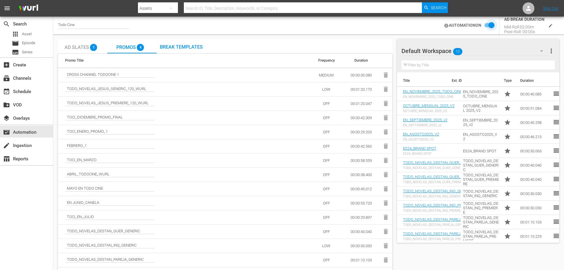
click at [488, 25] on input "checkbox" at bounding box center [488, 25] width 13 height 7
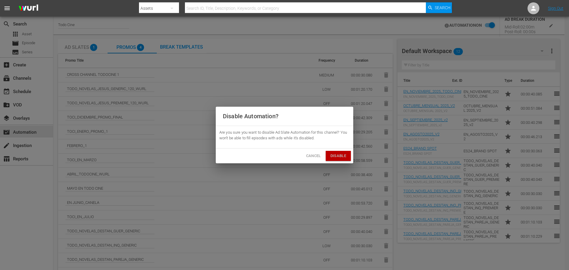
click at [341, 155] on span "Disable" at bounding box center [338, 156] width 16 height 7
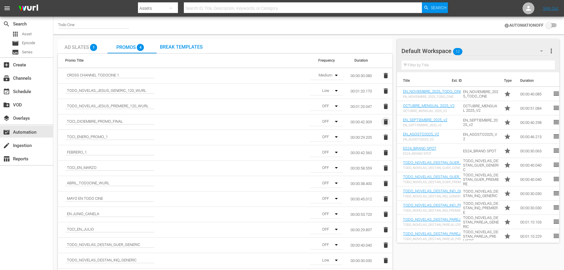
click at [386, 121] on icon "button" at bounding box center [386, 121] width 4 height 5
click at [387, 121] on icon "button" at bounding box center [386, 121] width 4 height 5
click at [387, 122] on icon "button" at bounding box center [386, 121] width 4 height 5
click at [386, 121] on icon "button" at bounding box center [386, 121] width 4 height 5
click at [386, 122] on icon "button" at bounding box center [386, 121] width 4 height 5
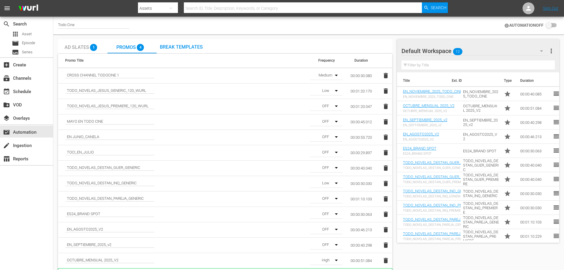
click at [384, 120] on icon "button" at bounding box center [385, 121] width 7 height 7
click at [337, 260] on icon "button" at bounding box center [336, 260] width 3 height 1
click at [326, 257] on div "High" at bounding box center [325, 257] width 31 height 9
click at [335, 245] on icon "button" at bounding box center [336, 244] width 7 height 7
click at [325, 212] on div "OFF" at bounding box center [325, 213] width 31 height 9
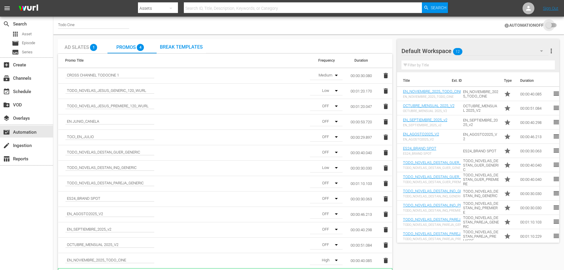
click at [553, 26] on input "checkbox" at bounding box center [550, 25] width 13 height 7
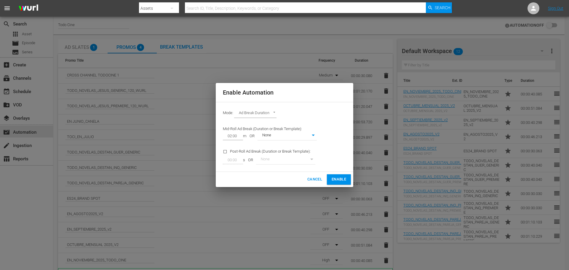
click at [335, 182] on span "Enable" at bounding box center [338, 179] width 15 height 7
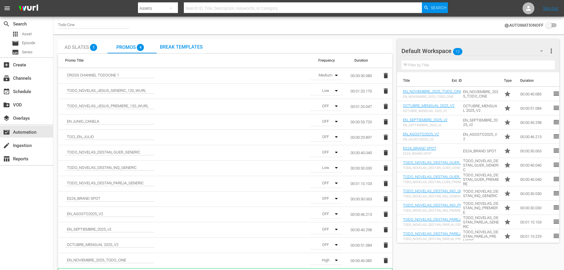
checkbox input "true"
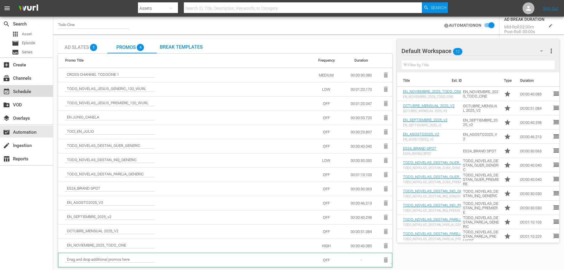
click at [36, 92] on div "event_available Schedule" at bounding box center [26, 91] width 53 height 12
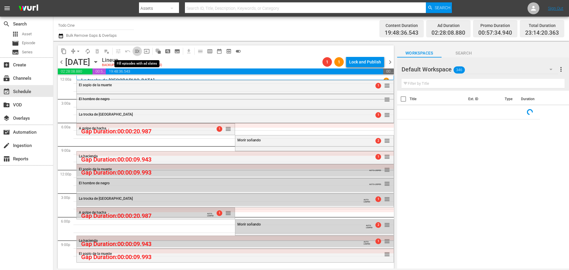
click at [137, 51] on span "menu_open" at bounding box center [137, 51] width 6 height 6
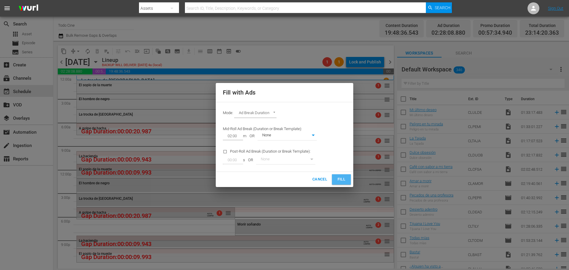
click at [344, 178] on span "Fill" at bounding box center [341, 179] width 9 height 7
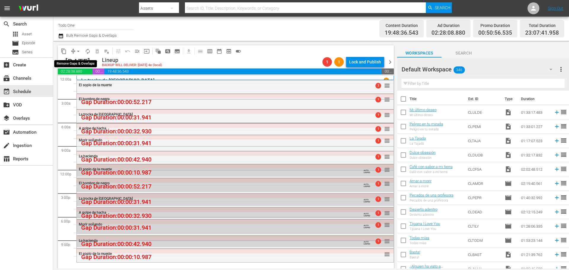
click at [78, 50] on span "arrow_drop_down" at bounding box center [78, 51] width 6 height 6
click at [70, 81] on li "Align to End of Previous Day" at bounding box center [78, 83] width 62 height 10
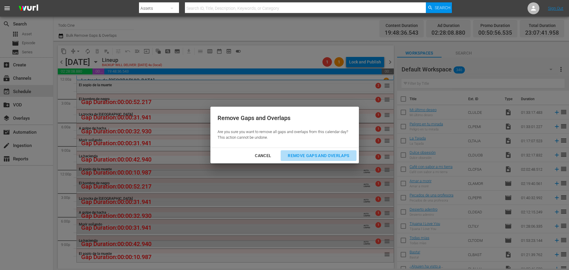
click at [330, 150] on button "Remove Gaps and Overlaps" at bounding box center [319, 155] width 76 height 11
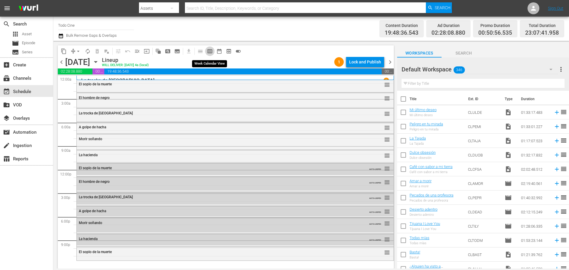
click at [209, 51] on span "calendar_view_week_outlined" at bounding box center [210, 51] width 6 height 6
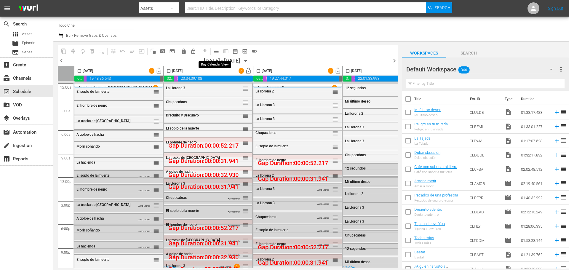
click at [214, 50] on span "calendar_view_day_outlined" at bounding box center [216, 51] width 6 height 6
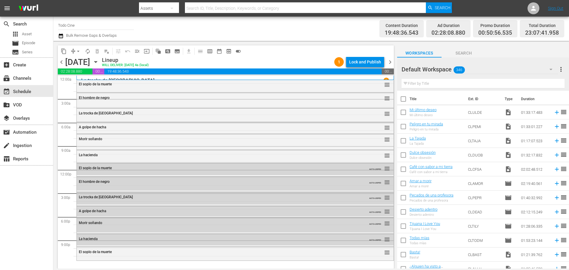
click at [423, 84] on input "text" at bounding box center [482, 83] width 163 height 9
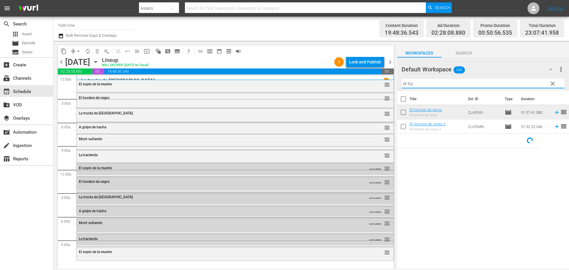
type input "el ho"
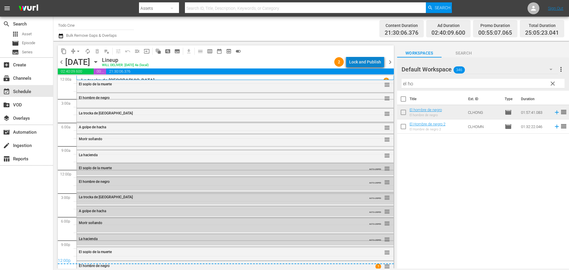
click at [368, 60] on div "Lock and Publish" at bounding box center [365, 62] width 32 height 11
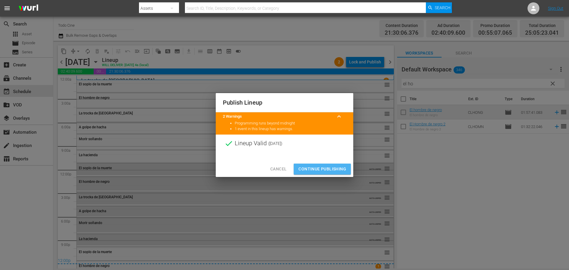
click at [323, 169] on span "Continue Publishing" at bounding box center [322, 168] width 48 height 7
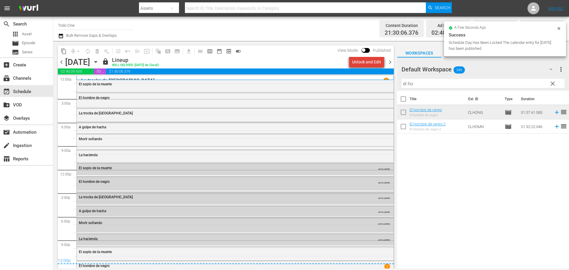
click at [369, 63] on div "Unlock and Edit" at bounding box center [366, 62] width 29 height 11
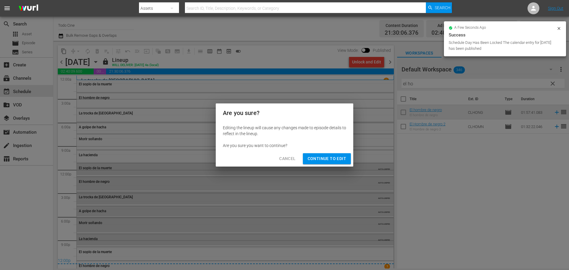
click at [329, 163] on button "Continue to Edit" at bounding box center [327, 158] width 48 height 11
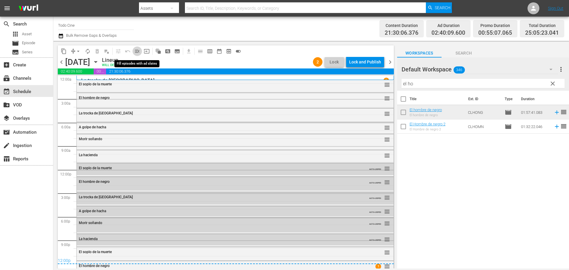
click at [137, 51] on span "menu_open" at bounding box center [137, 51] width 6 height 6
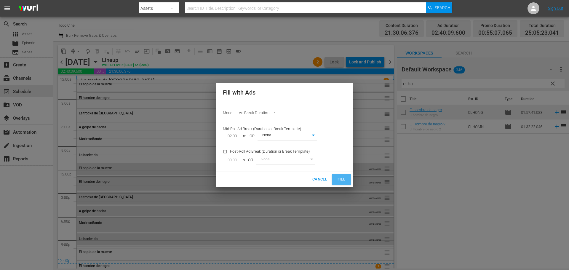
click at [339, 178] on span "Fill" at bounding box center [341, 179] width 9 height 7
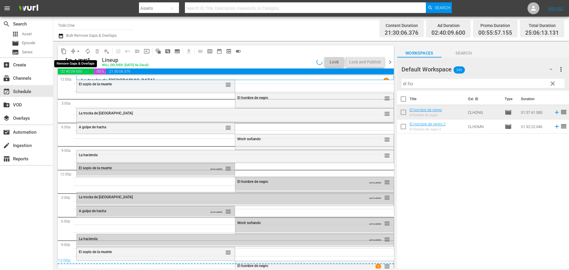
click at [77, 51] on span "arrow_drop_down" at bounding box center [78, 51] width 6 height 6
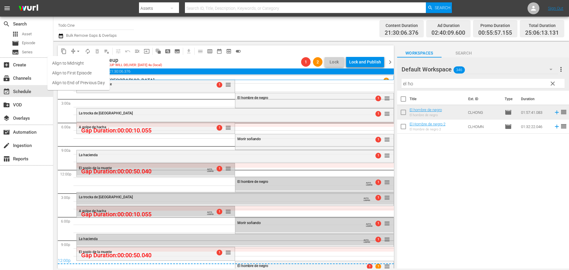
click at [71, 81] on li "Align to End of Previous Day" at bounding box center [78, 83] width 62 height 10
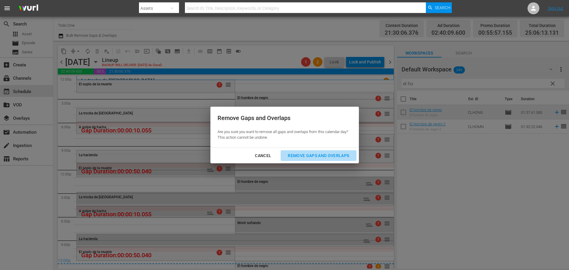
click at [337, 156] on div "Remove Gaps and Overlaps" at bounding box center [318, 155] width 71 height 7
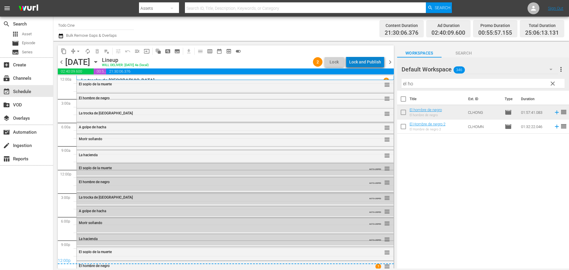
click at [371, 63] on div "Lock and Publish" at bounding box center [365, 62] width 32 height 11
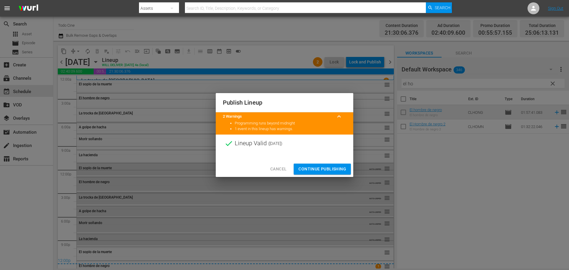
click at [326, 167] on span "Continue Publishing" at bounding box center [322, 168] width 48 height 7
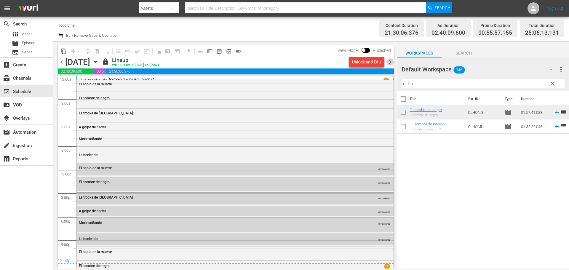
click at [390, 63] on span "chevron_right" at bounding box center [389, 61] width 7 height 7
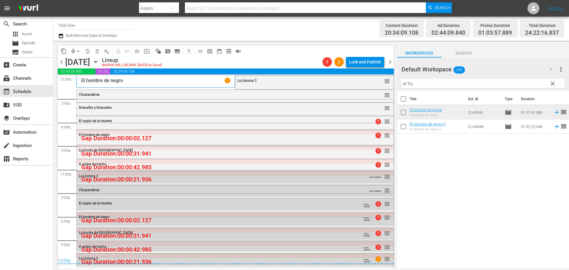
click at [140, 81] on div "El hombre de negro 1" at bounding box center [155, 81] width 149 height 6
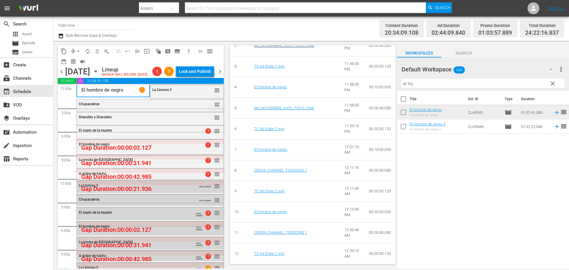
scroll to position [207, 0]
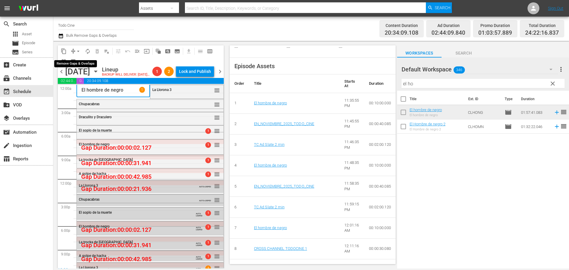
click at [78, 51] on span "arrow_drop_down" at bounding box center [78, 51] width 6 height 6
click at [89, 83] on li "Align to End of Previous Day" at bounding box center [78, 83] width 62 height 10
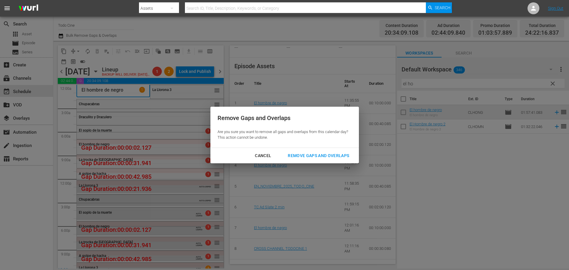
click at [323, 155] on div "Remove Gaps and Overlaps" at bounding box center [318, 155] width 71 height 7
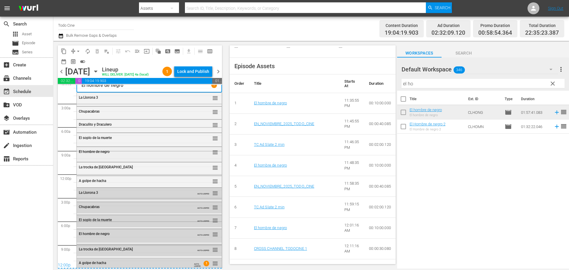
scroll to position [6, 0]
click at [136, 50] on span "menu_open" at bounding box center [137, 51] width 6 height 6
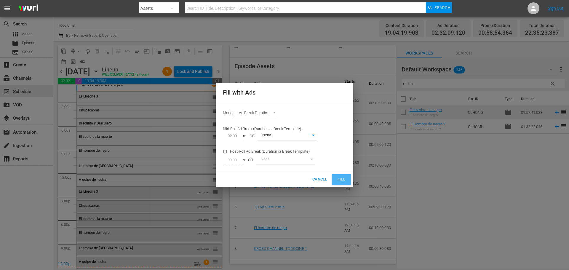
click at [340, 177] on span "Fill" at bounding box center [341, 179] width 9 height 7
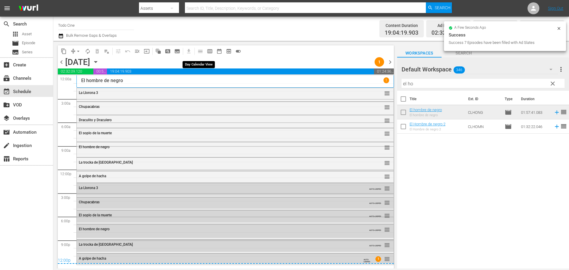
scroll to position [0, 0]
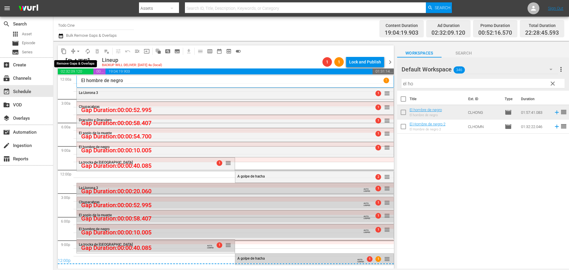
click at [79, 50] on span "arrow_drop_down" at bounding box center [78, 51] width 6 height 6
click at [77, 81] on li "Align to End of Previous Day" at bounding box center [78, 83] width 62 height 10
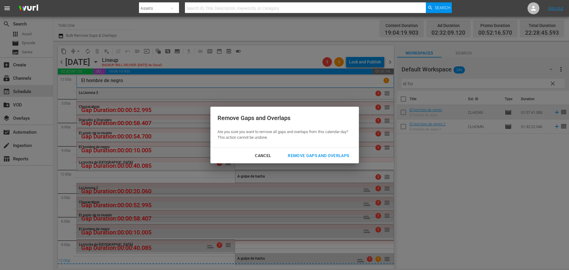
click at [312, 155] on div "Remove Gaps and Overlaps" at bounding box center [318, 155] width 71 height 7
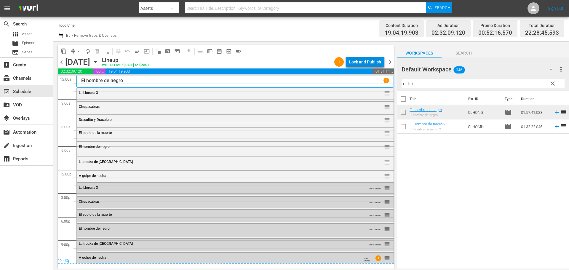
click at [360, 62] on div "Lock and Publish" at bounding box center [365, 62] width 32 height 11
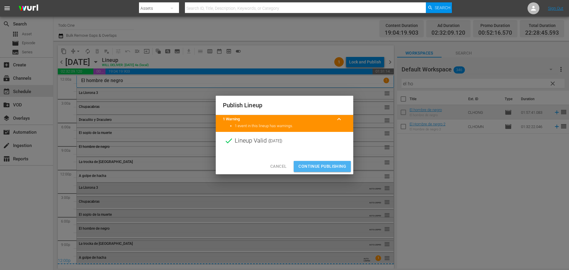
click at [321, 164] on span "Continue Publishing" at bounding box center [322, 166] width 48 height 7
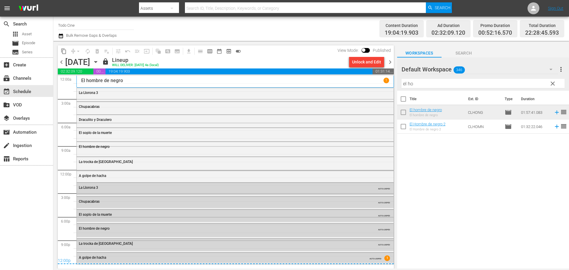
click at [389, 61] on span "chevron_right" at bounding box center [389, 61] width 7 height 7
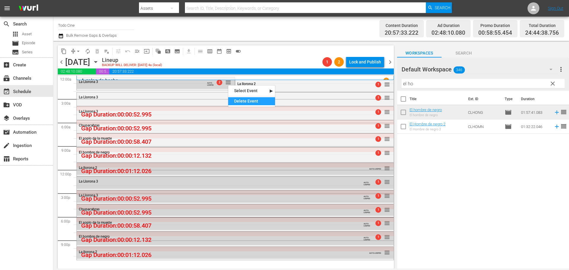
click at [260, 99] on div "Delete Event" at bounding box center [251, 101] width 47 height 8
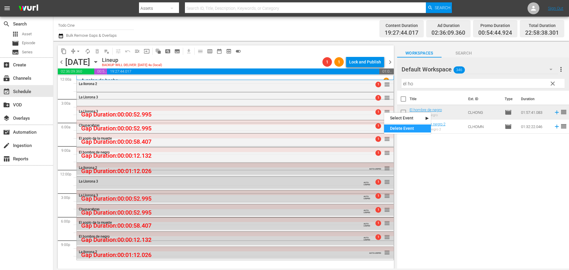
click at [404, 132] on div "Delete Event" at bounding box center [407, 128] width 47 height 8
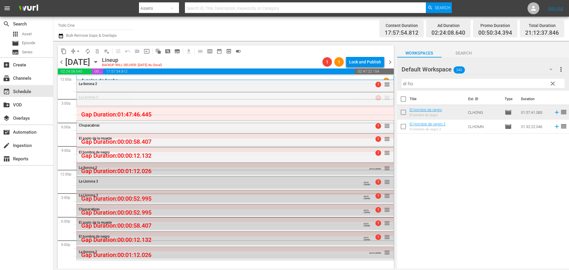
drag, startPoint x: 382, startPoint y: 100, endPoint x: 378, endPoint y: 109, distance: 9.6
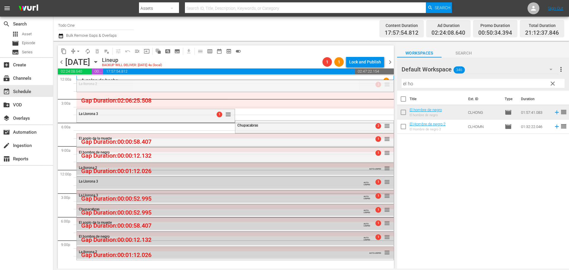
drag, startPoint x: 381, startPoint y: 84, endPoint x: 383, endPoint y: 97, distance: 13.2
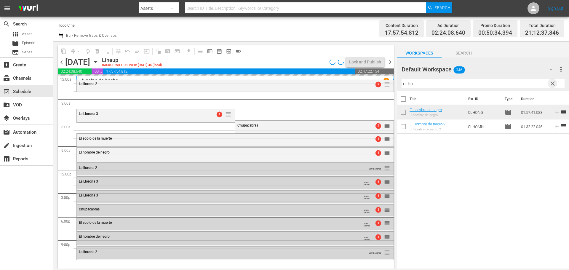
click at [551, 82] on span "clear" at bounding box center [552, 83] width 7 height 7
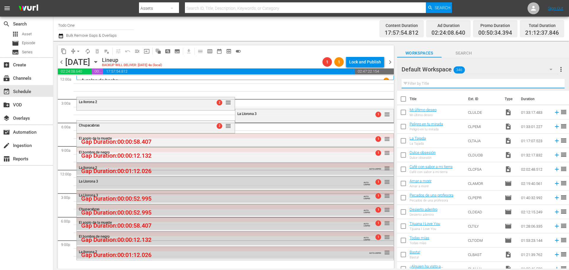
click at [450, 85] on input "text" at bounding box center [482, 83] width 163 height 9
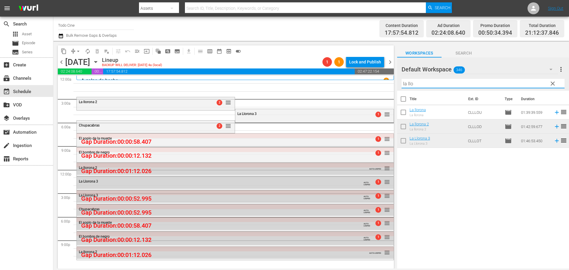
type input "la llo"
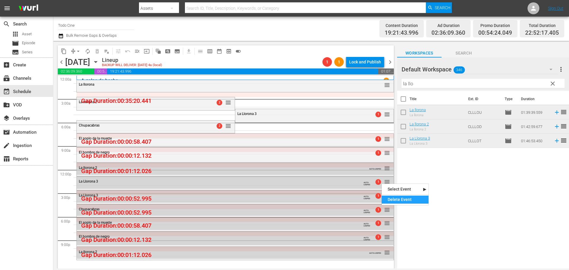
click at [411, 199] on div "Delete Event" at bounding box center [405, 200] width 47 height 8
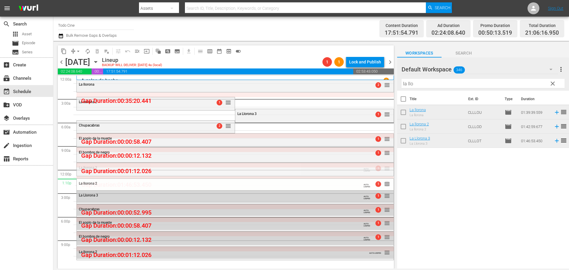
drag, startPoint x: 382, startPoint y: 169, endPoint x: 379, endPoint y: 179, distance: 10.3
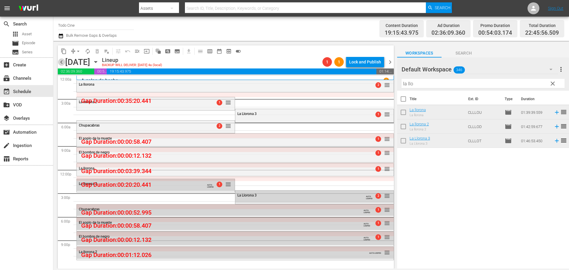
click at [60, 62] on span "chevron_left" at bounding box center [61, 61] width 7 height 7
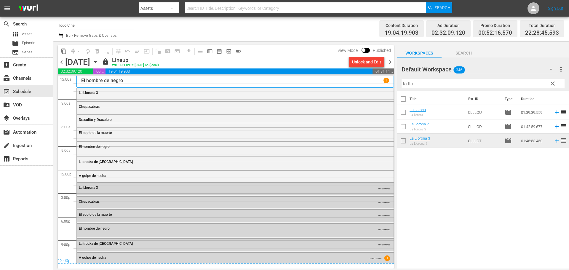
click at [389, 60] on span "chevron_right" at bounding box center [389, 61] width 7 height 7
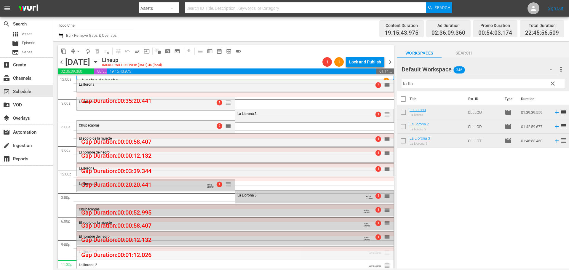
drag, startPoint x: 382, startPoint y: 252, endPoint x: 383, endPoint y: 260, distance: 8.1
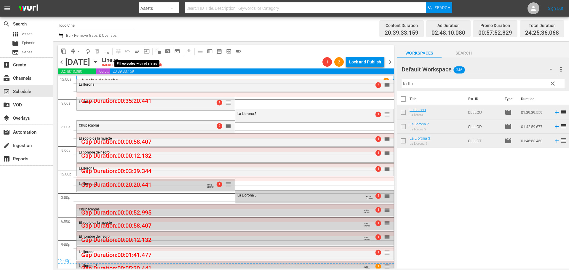
click at [138, 51] on span "menu_open" at bounding box center [137, 51] width 6 height 6
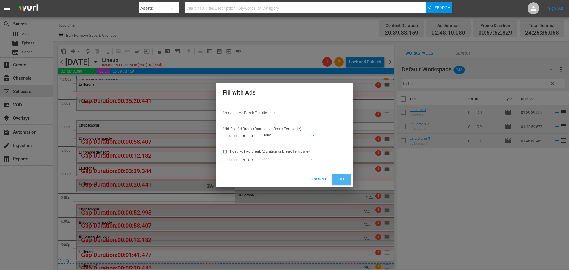
click at [341, 178] on span "Fill" at bounding box center [341, 179] width 9 height 7
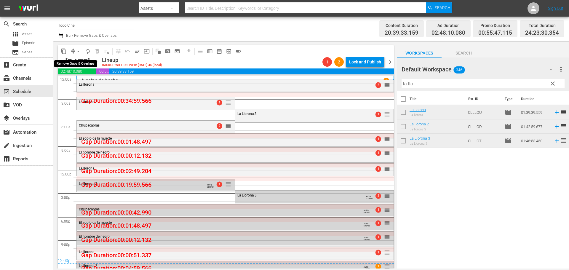
click at [79, 51] on span "arrow_drop_down" at bounding box center [78, 51] width 6 height 6
click at [72, 81] on li "Align to End of Previous Day" at bounding box center [78, 83] width 62 height 10
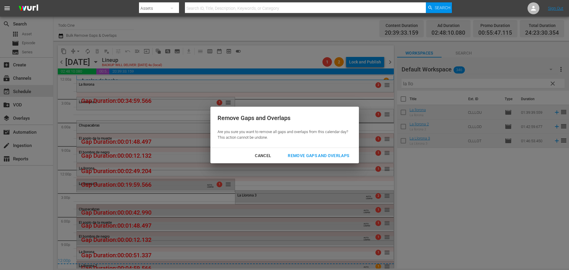
click at [319, 155] on div "Remove Gaps and Overlaps" at bounding box center [318, 155] width 71 height 7
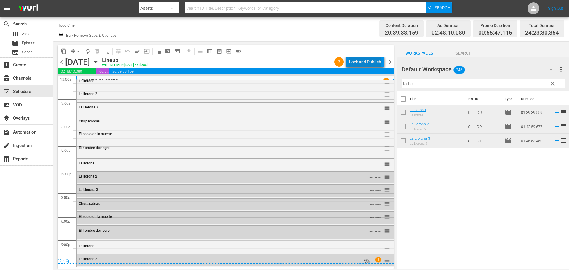
click at [366, 61] on div "Lock and Publish" at bounding box center [365, 62] width 32 height 11
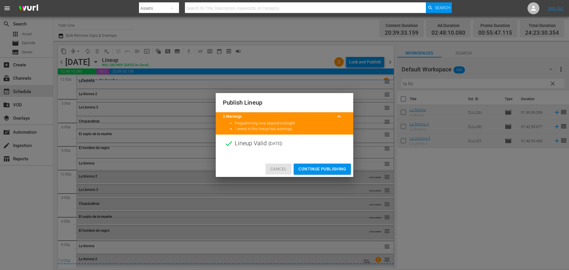
click at [284, 170] on span "Cancel" at bounding box center [278, 168] width 16 height 7
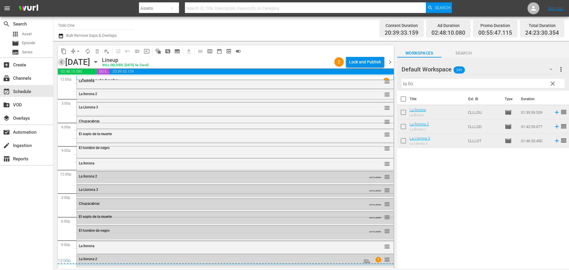
click at [62, 62] on span "chevron_left" at bounding box center [61, 61] width 7 height 7
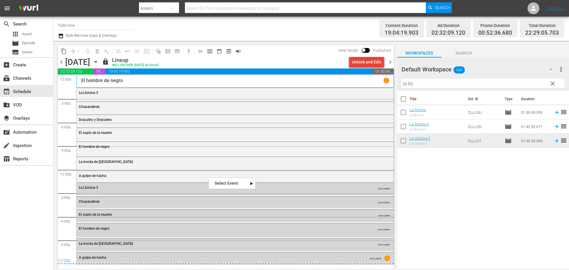
click at [361, 62] on div "Unlock and Edit" at bounding box center [366, 62] width 29 height 11
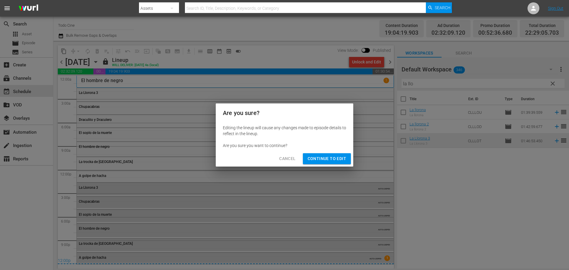
click at [322, 160] on span "Continue to Edit" at bounding box center [326, 158] width 39 height 7
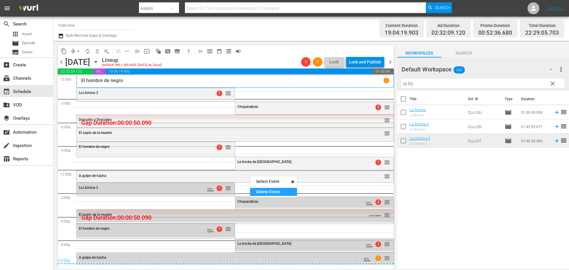
click at [266, 190] on div "Delete Event" at bounding box center [273, 192] width 47 height 8
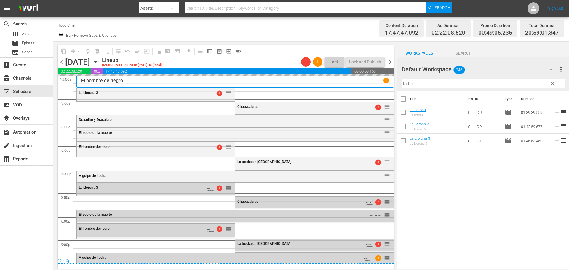
click at [551, 84] on span "clear" at bounding box center [552, 83] width 7 height 7
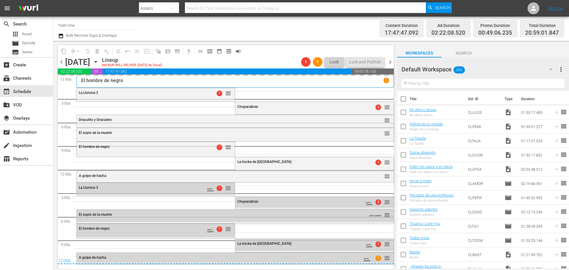
click at [433, 82] on input "text" at bounding box center [482, 83] width 163 height 9
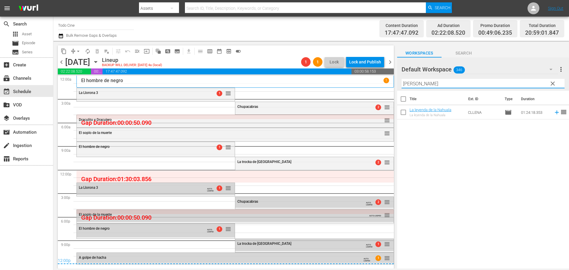
type input "la leyen"
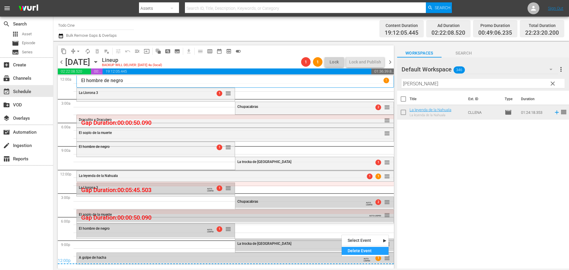
click at [350, 249] on div "Delete Event" at bounding box center [365, 251] width 47 height 8
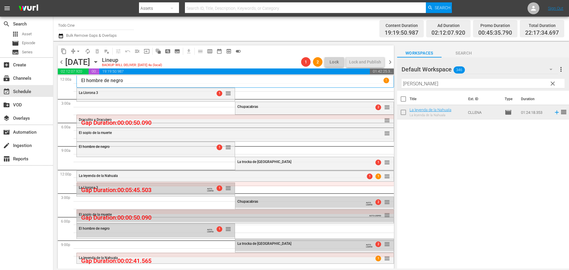
click at [252, 215] on div "El soplo de la muerte" at bounding box center [219, 214] width 280 height 4
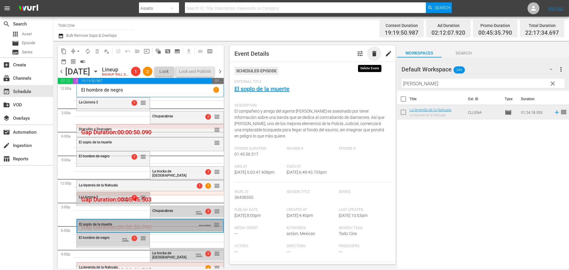
click at [371, 52] on span "delete" at bounding box center [374, 53] width 7 height 7
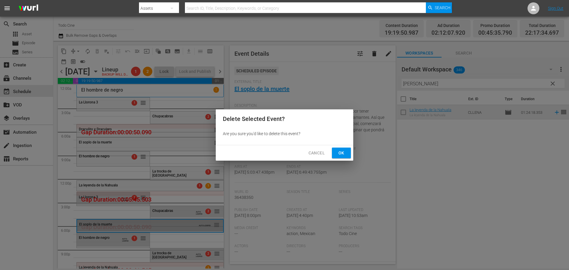
click at [341, 150] on span "Ok" at bounding box center [341, 152] width 9 height 7
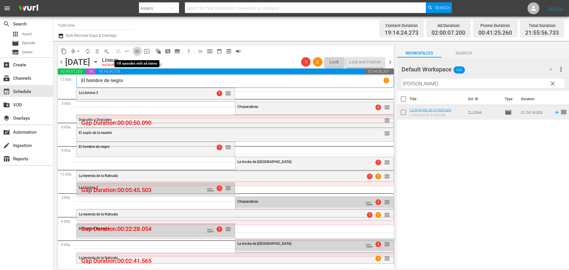
click at [139, 51] on span "menu_open" at bounding box center [137, 51] width 6 height 6
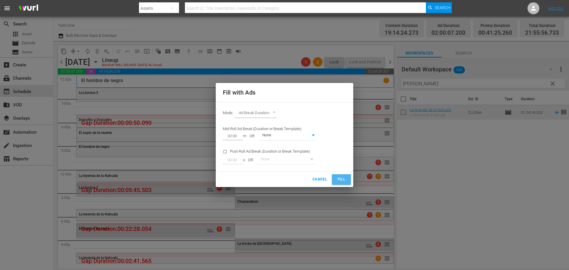
click at [336, 180] on button "Fill" at bounding box center [341, 179] width 19 height 10
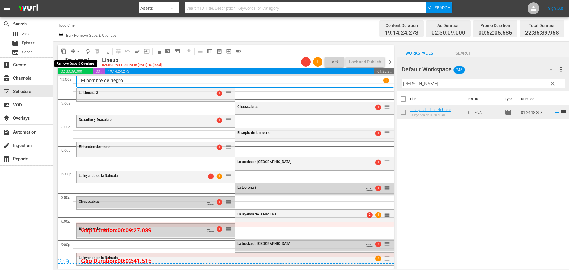
click at [78, 50] on span "arrow_drop_down" at bounding box center [78, 51] width 6 height 6
click at [264, 57] on div "content_copy compress arrow_drop_down autorenew_outlined delete_forever_outline…" at bounding box center [226, 51] width 336 height 12
click at [138, 51] on span "menu_open" at bounding box center [137, 51] width 6 height 6
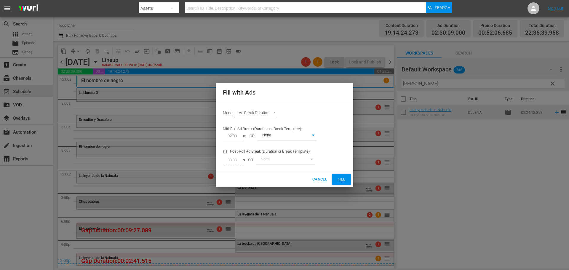
click at [338, 177] on span "Fill" at bounding box center [341, 179] width 9 height 7
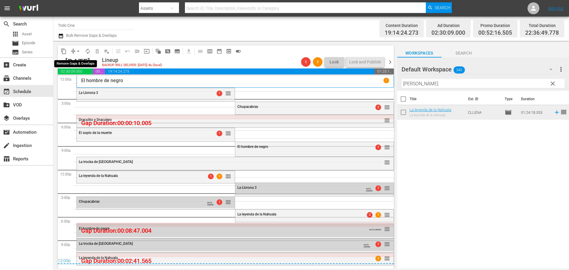
click at [78, 51] on span "arrow_drop_down" at bounding box center [78, 51] width 6 height 6
click at [94, 85] on li "Align to End of Previous Day" at bounding box center [78, 83] width 62 height 10
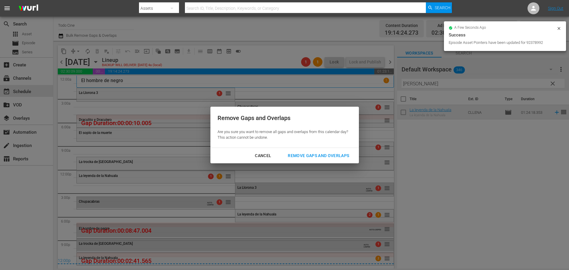
click at [329, 153] on div "Remove Gaps and Overlaps" at bounding box center [318, 155] width 71 height 7
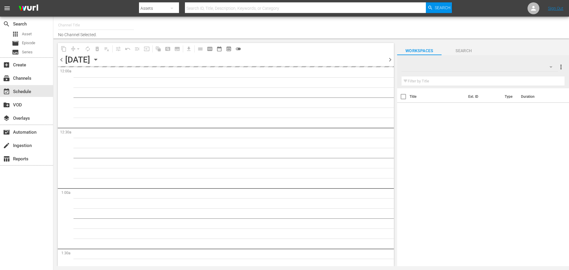
type input "Todo Cine (1333)"
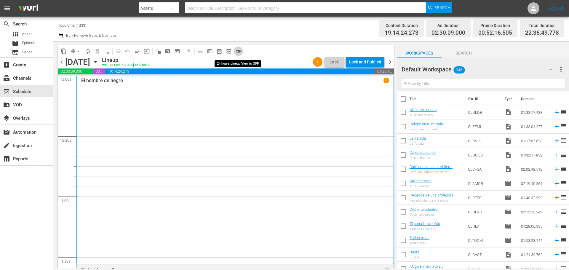
click at [239, 51] on span "toggle_off" at bounding box center [238, 51] width 6 height 6
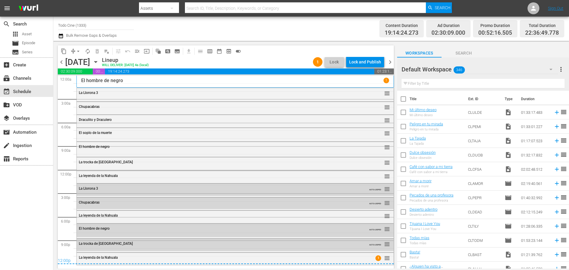
click at [373, 258] on div "12:00p" at bounding box center [226, 261] width 336 height 6
click at [352, 257] on div "La leyenda de la Nahuala" at bounding box center [219, 257] width 280 height 4
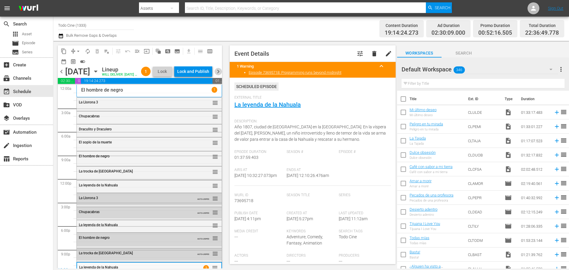
click at [220, 75] on span "chevron_right" at bounding box center [217, 71] width 7 height 7
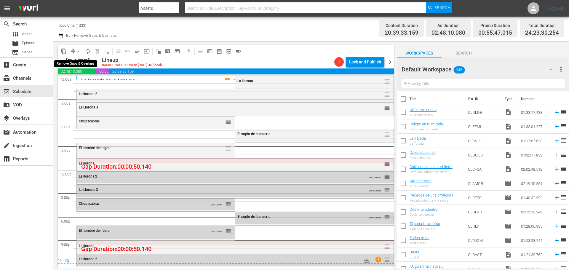
click at [78, 51] on span "arrow_drop_down" at bounding box center [78, 51] width 6 height 6
click at [84, 81] on li "Align to End of Previous Day" at bounding box center [78, 83] width 62 height 10
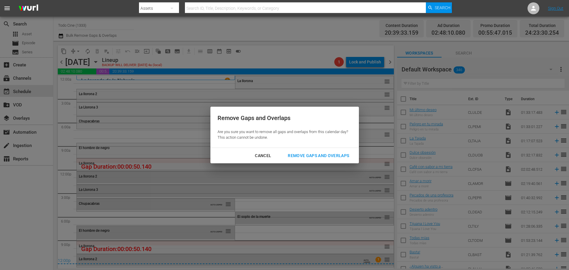
click at [305, 156] on div "Remove Gaps and Overlaps" at bounding box center [318, 155] width 71 height 7
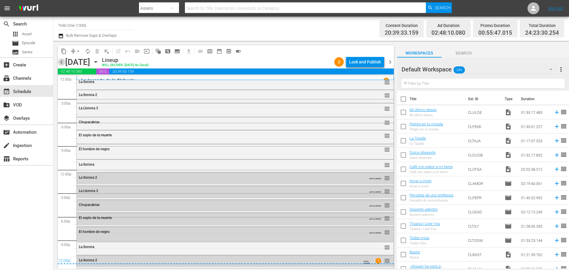
click at [61, 61] on span "chevron_left" at bounding box center [61, 61] width 7 height 7
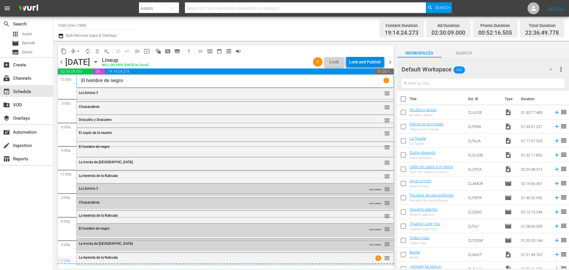
click at [364, 62] on div "Lock and Publish" at bounding box center [365, 62] width 32 height 11
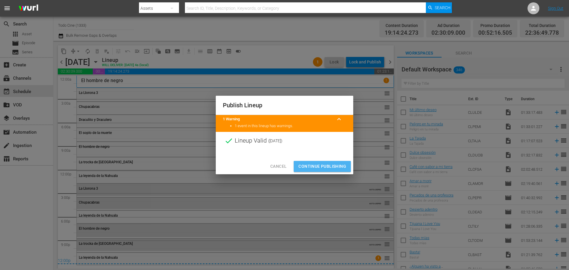
click at [311, 165] on span "Continue Publishing" at bounding box center [322, 166] width 48 height 7
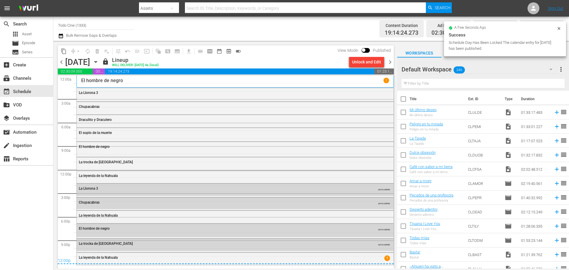
click at [389, 62] on span "chevron_right" at bounding box center [389, 61] width 7 height 7
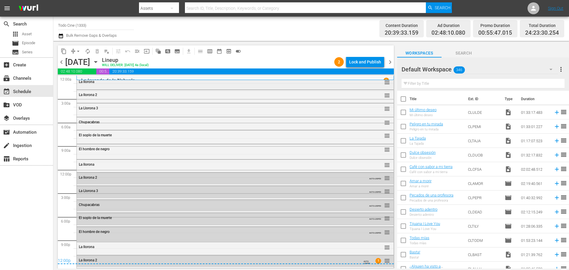
click at [164, 84] on div "La llorona" at bounding box center [219, 82] width 280 height 4
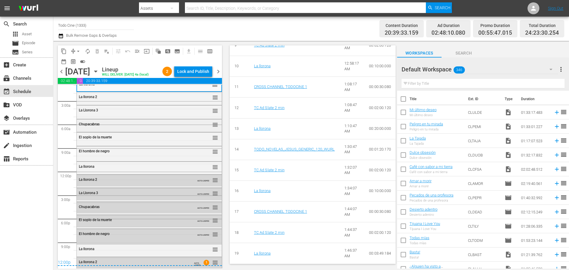
scroll to position [9, 0]
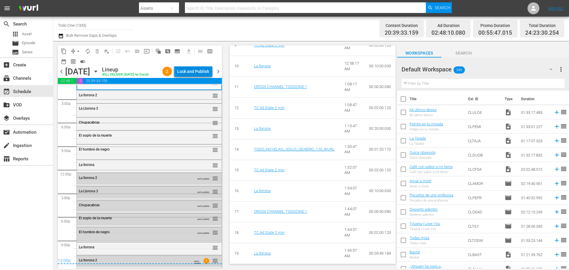
click at [187, 73] on div "Lock and Publish" at bounding box center [193, 71] width 32 height 11
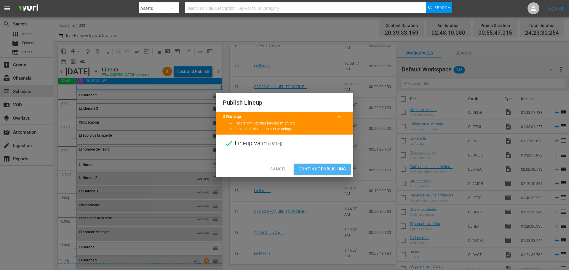
click at [315, 169] on span "Continue Publishing" at bounding box center [322, 168] width 48 height 7
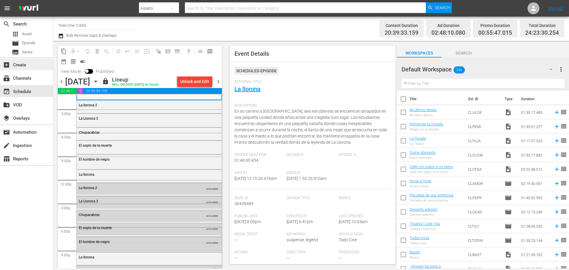
drag, startPoint x: 218, startPoint y: 81, endPoint x: 14, endPoint y: 69, distance: 204.4
click at [218, 81] on span "chevron_right" at bounding box center [217, 81] width 7 height 7
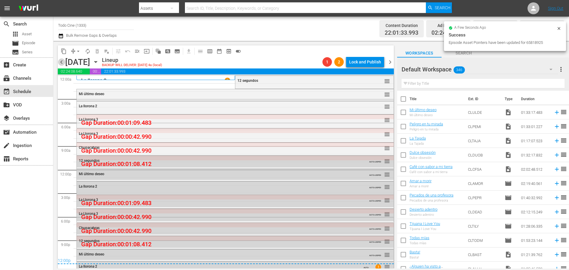
click at [60, 64] on span "chevron_left" at bounding box center [61, 61] width 7 height 7
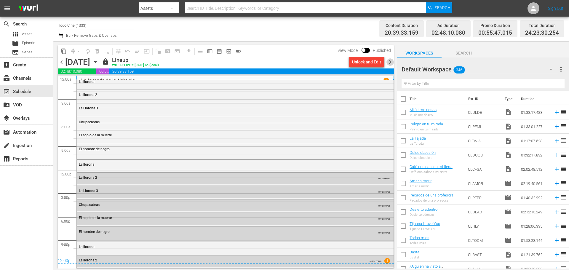
click at [390, 62] on span "chevron_right" at bounding box center [389, 61] width 7 height 7
